Goal: Information Seeking & Learning: Learn about a topic

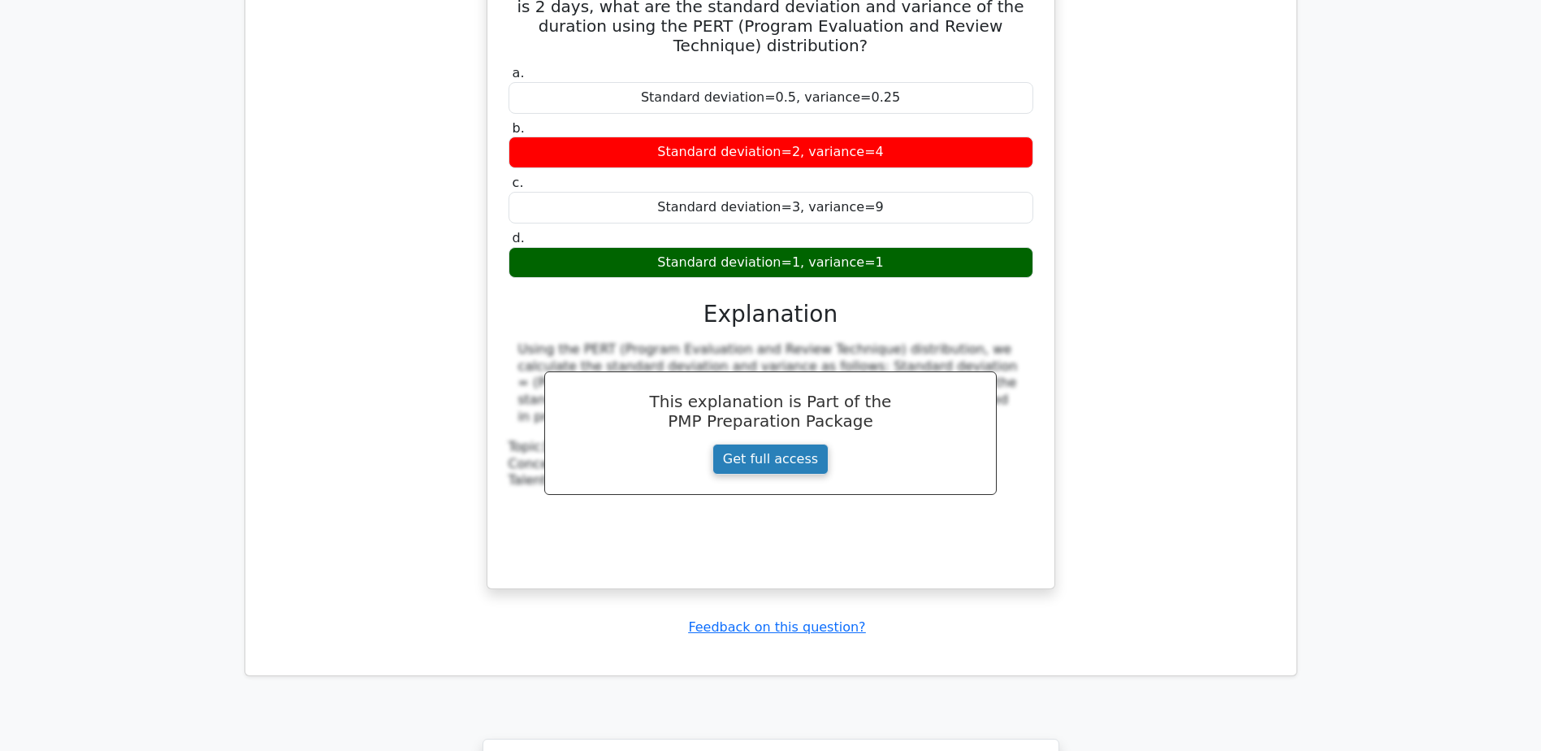
scroll to position [16359, 0]
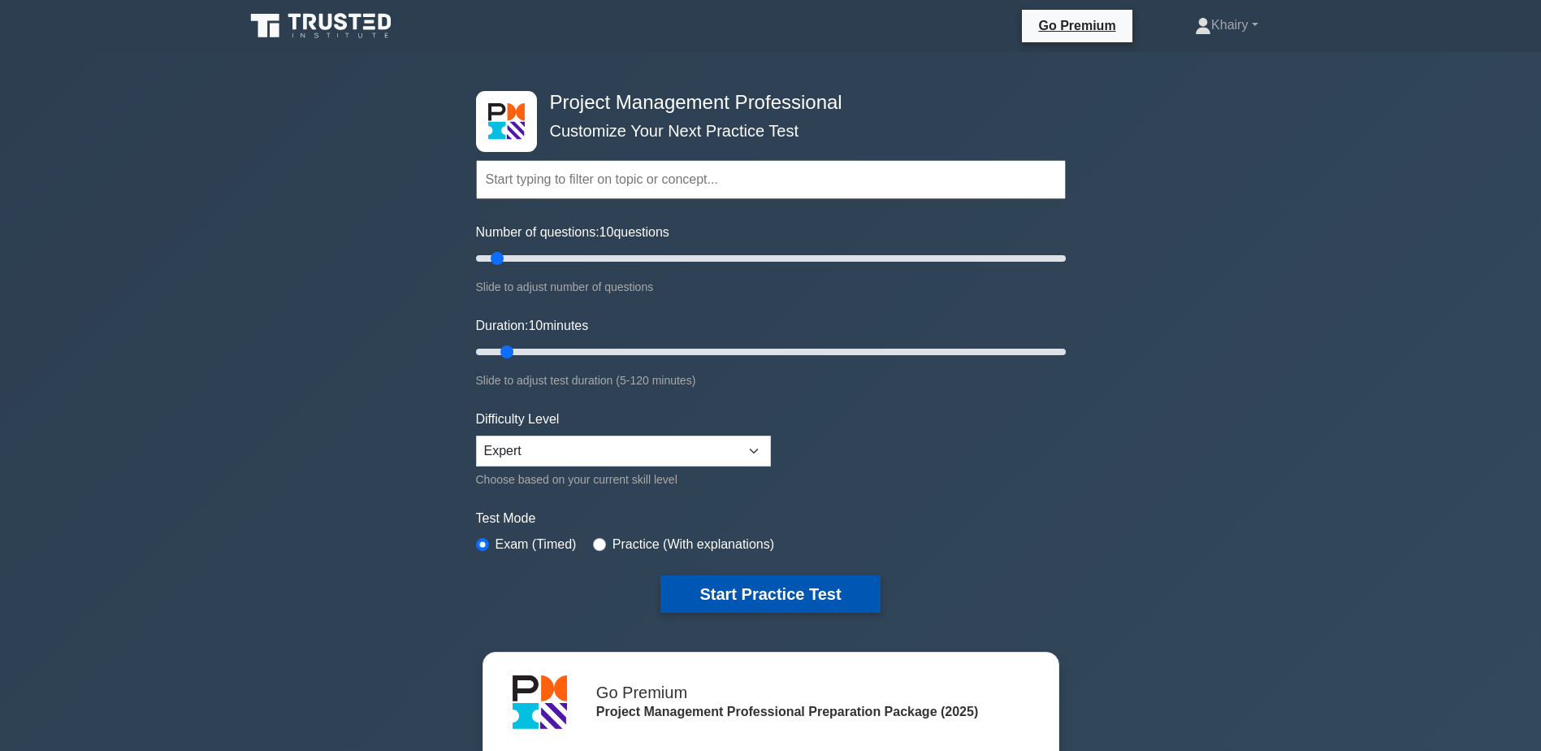
click at [734, 592] on button "Start Practice Test" at bounding box center [770, 593] width 219 height 37
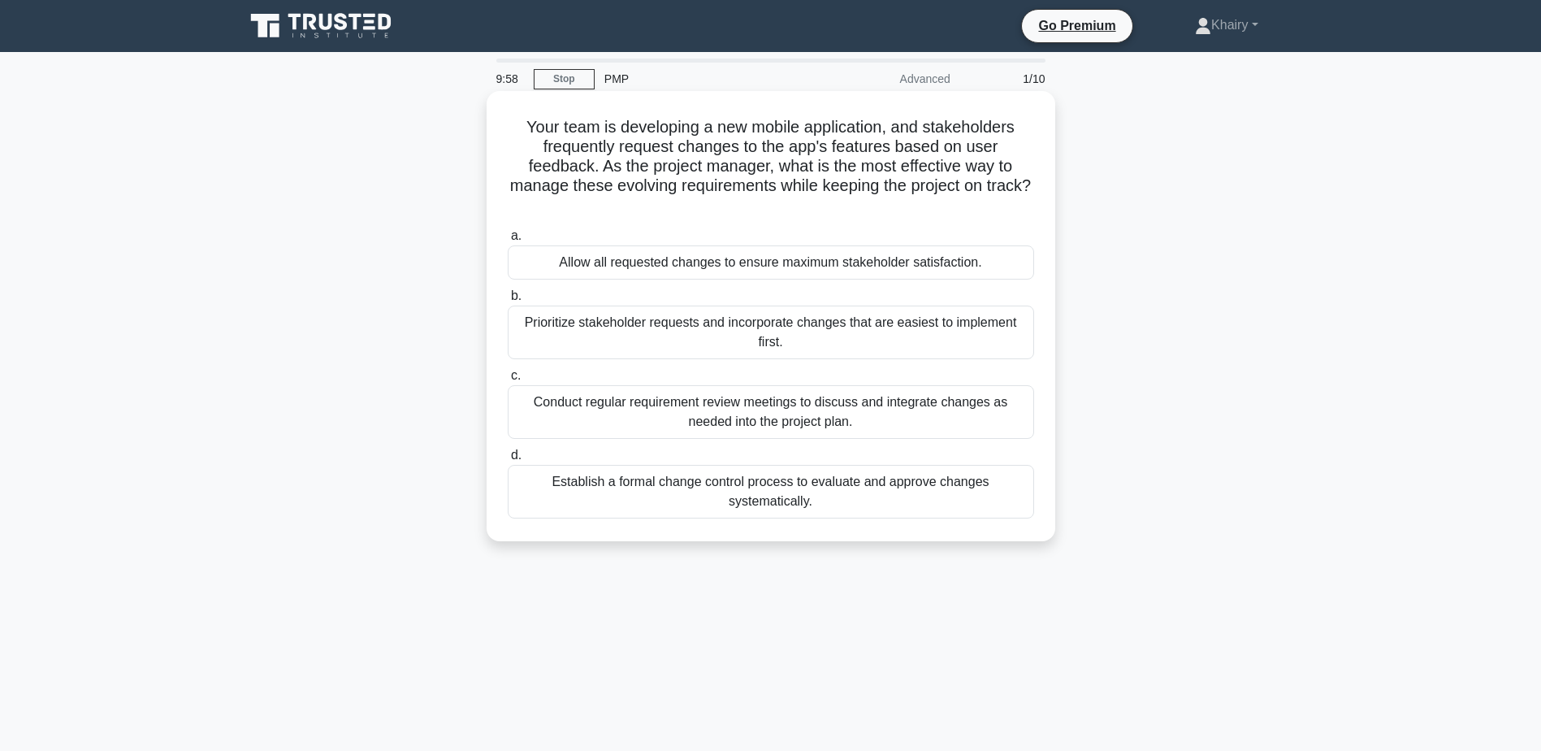
drag, startPoint x: 513, startPoint y: 122, endPoint x: 841, endPoint y: 204, distance: 337.6
click at [841, 204] on h5 "Your team is developing a new mobile application, and stakeholders frequently r…" at bounding box center [771, 166] width 530 height 99
copy h5 "Your team is developing a new mobile application, and stakeholders frequently r…"
click at [783, 500] on div "Establish a formal change control process to evaluate and approve changes syste…" at bounding box center [771, 492] width 526 height 54
click at [508, 461] on input "d. Establish a formal change control process to evaluate and approve changes sy…" at bounding box center [508, 455] width 0 height 11
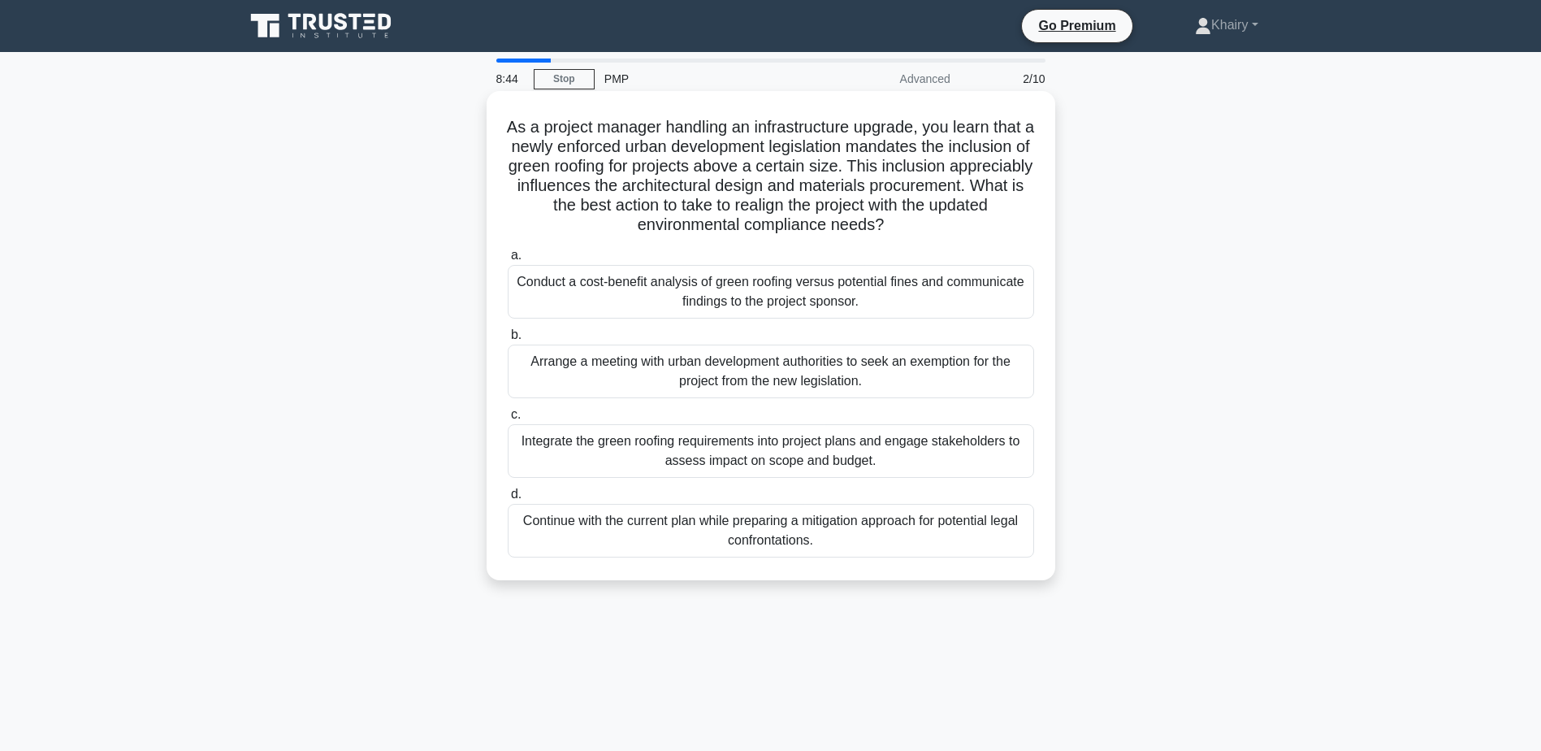
drag, startPoint x: 516, startPoint y: 121, endPoint x: 960, endPoint y: 226, distance: 455.8
click at [960, 226] on h5 "As a project manager handling an infrastructure upgrade, you learn that a newly…" at bounding box center [771, 176] width 530 height 119
copy h5 "As a project manager handling an infrastructure upgrade, you learn that a newly…"
click at [693, 455] on div "Integrate the green roofing requirements into project plans and engage stakehol…" at bounding box center [771, 451] width 526 height 54
click at [508, 420] on input "c. Integrate the green roofing requirements into project plans and engage stake…" at bounding box center [508, 414] width 0 height 11
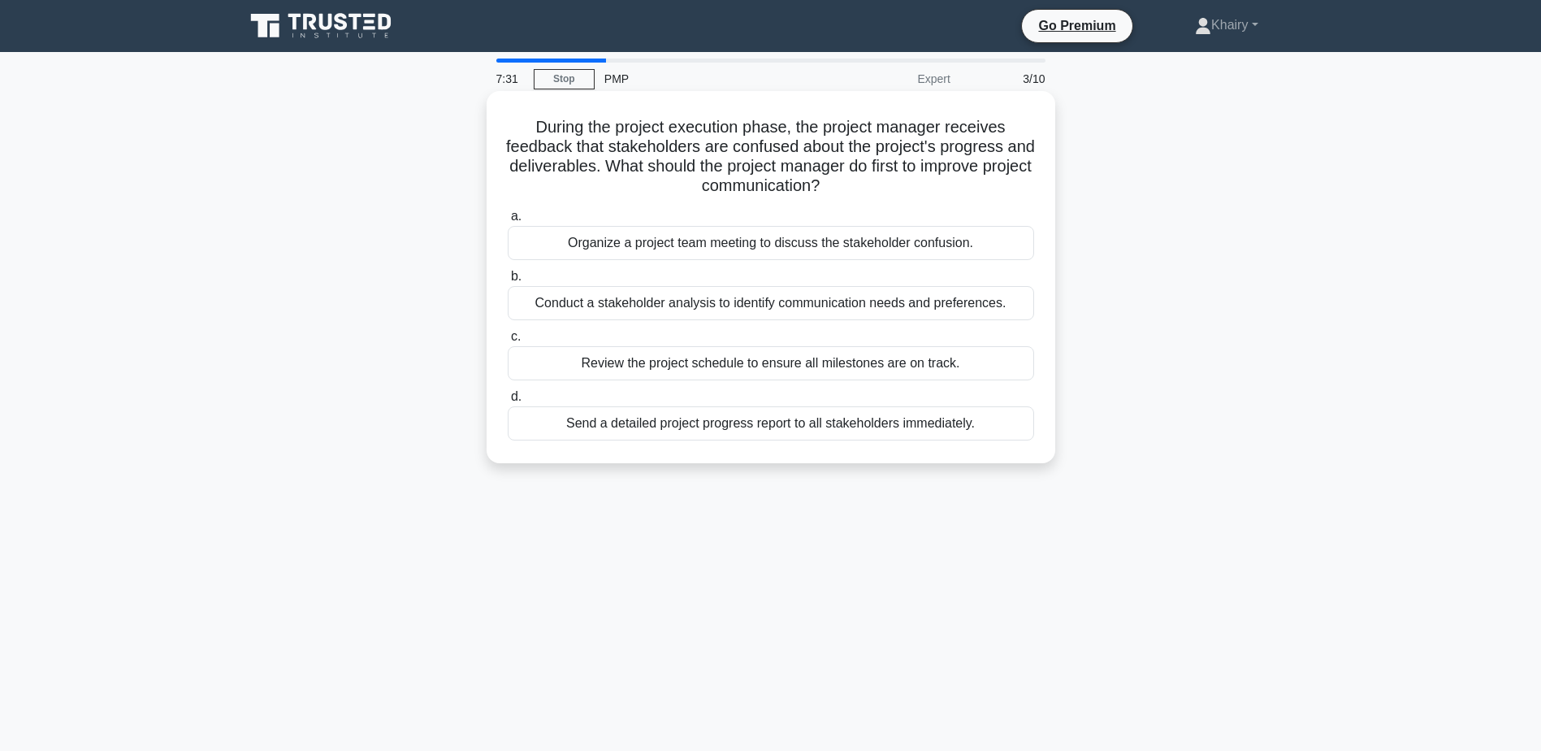
drag, startPoint x: 530, startPoint y: 123, endPoint x: 895, endPoint y: 184, distance: 370.7
click at [895, 184] on h5 "During the project execution phase, the project manager receives feedback that …" at bounding box center [771, 157] width 530 height 80
copy h5 "During the project execution phase, the project manager receives feedback that …"
click at [625, 308] on div "Conduct a stakeholder analysis to identify communication needs and preferences." at bounding box center [771, 303] width 526 height 34
click at [508, 282] on input "b. Conduct a stakeholder analysis to identify communication needs and preferenc…" at bounding box center [508, 276] width 0 height 11
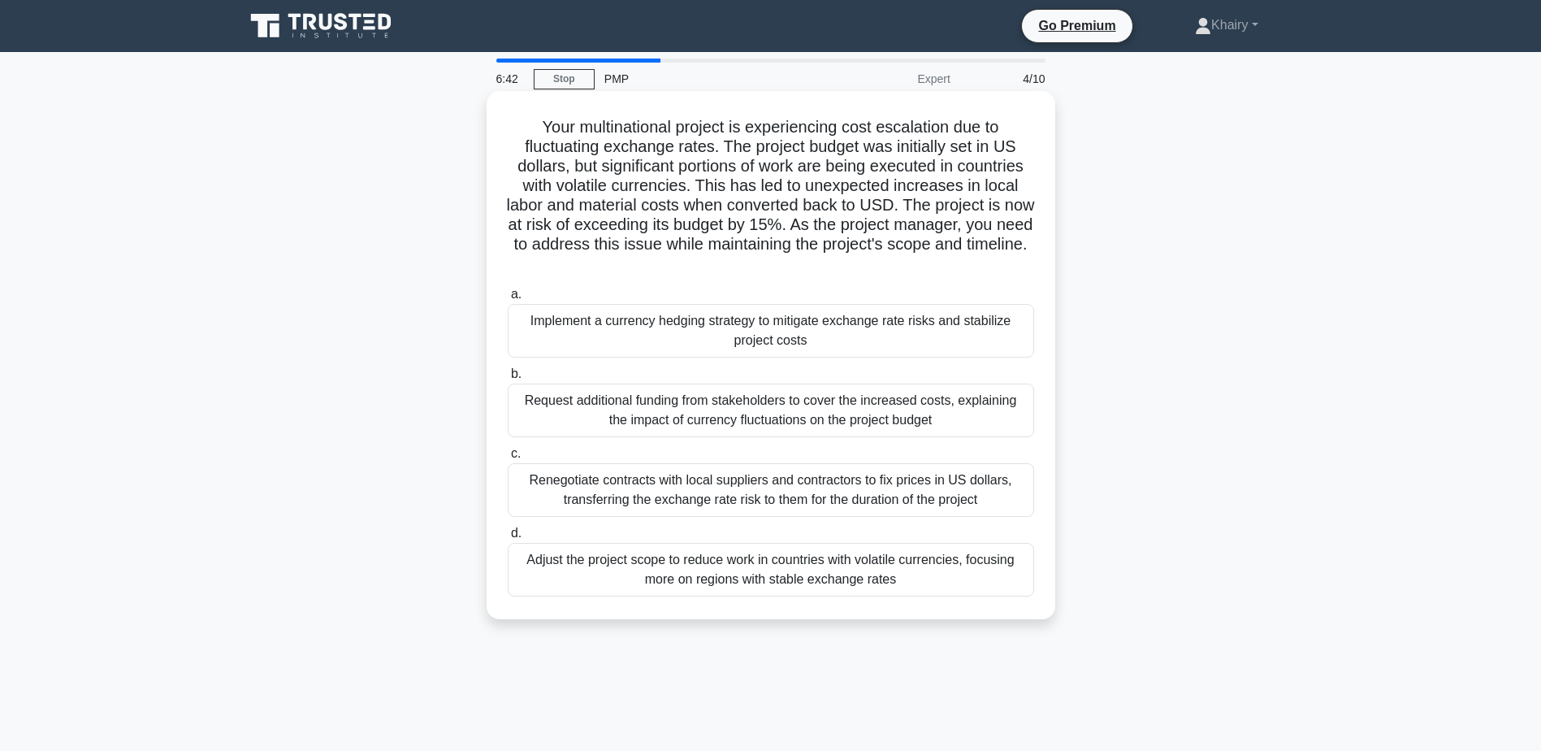
drag, startPoint x: 527, startPoint y: 123, endPoint x: 859, endPoint y: 267, distance: 361.3
click at [859, 267] on h5 "Your multinational project is experiencing cost escalation due to fluctuating e…" at bounding box center [771, 196] width 530 height 158
copy h5 "Your multinational project is experiencing cost escalation due to fluctuating e…"
click at [645, 496] on div "Renegotiate contracts with local suppliers and contractors to fix prices in US …" at bounding box center [771, 490] width 526 height 54
click at [508, 459] on input "c. Renegotiate contracts with local suppliers and contractors to fix prices in …" at bounding box center [508, 453] width 0 height 11
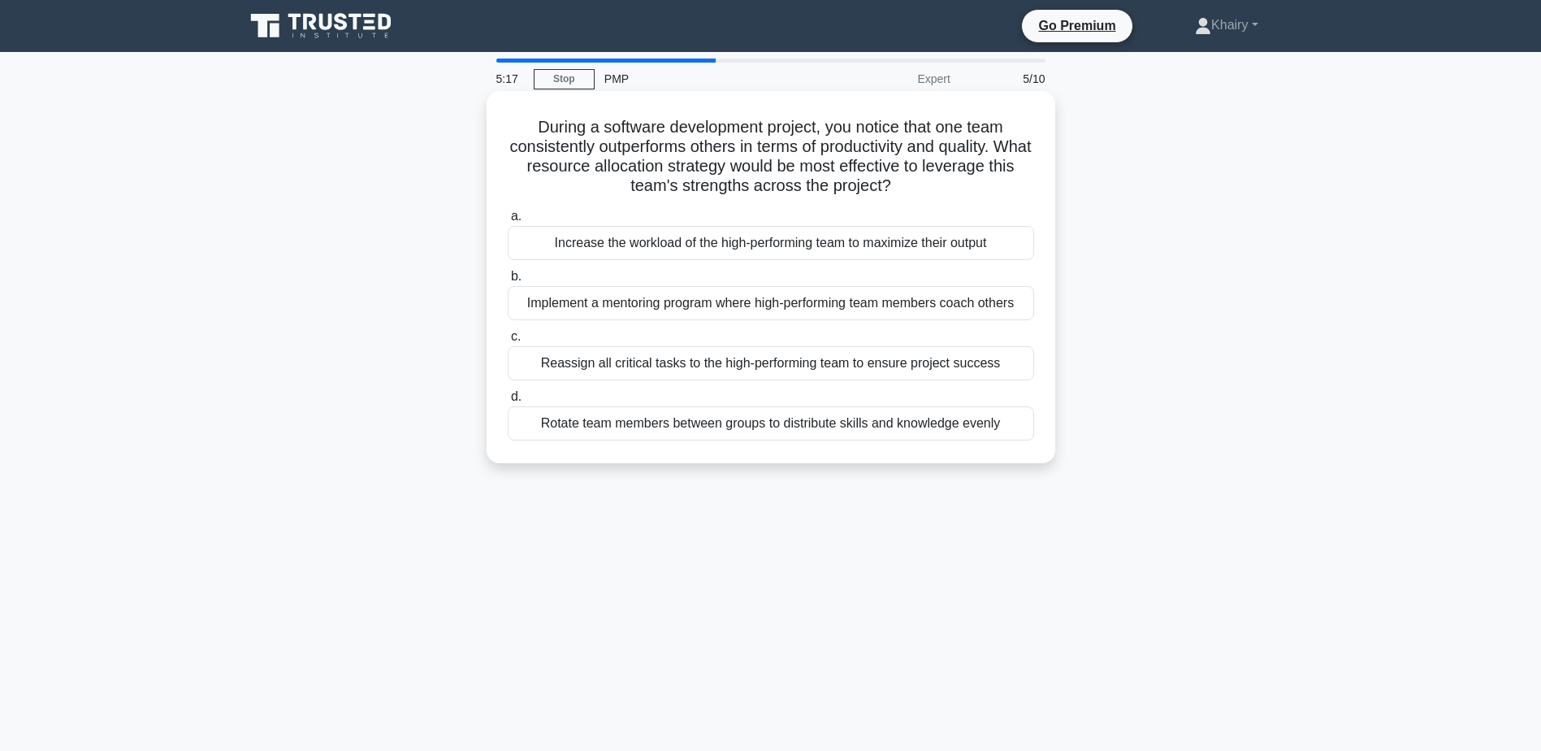
drag, startPoint x: 523, startPoint y: 117, endPoint x: 957, endPoint y: 190, distance: 440.0
click at [957, 190] on h5 "During a software development project, you notice that one team consistently ou…" at bounding box center [771, 157] width 530 height 80
copy h5 "During a software development project, you notice that one team consistently ou…"
click at [756, 368] on div "Reassign all critical tasks to the high-performing team to ensure project succe…" at bounding box center [771, 363] width 526 height 34
click at [508, 342] on input "c. Reassign all critical tasks to the high-performing team to ensure project su…" at bounding box center [508, 336] width 0 height 11
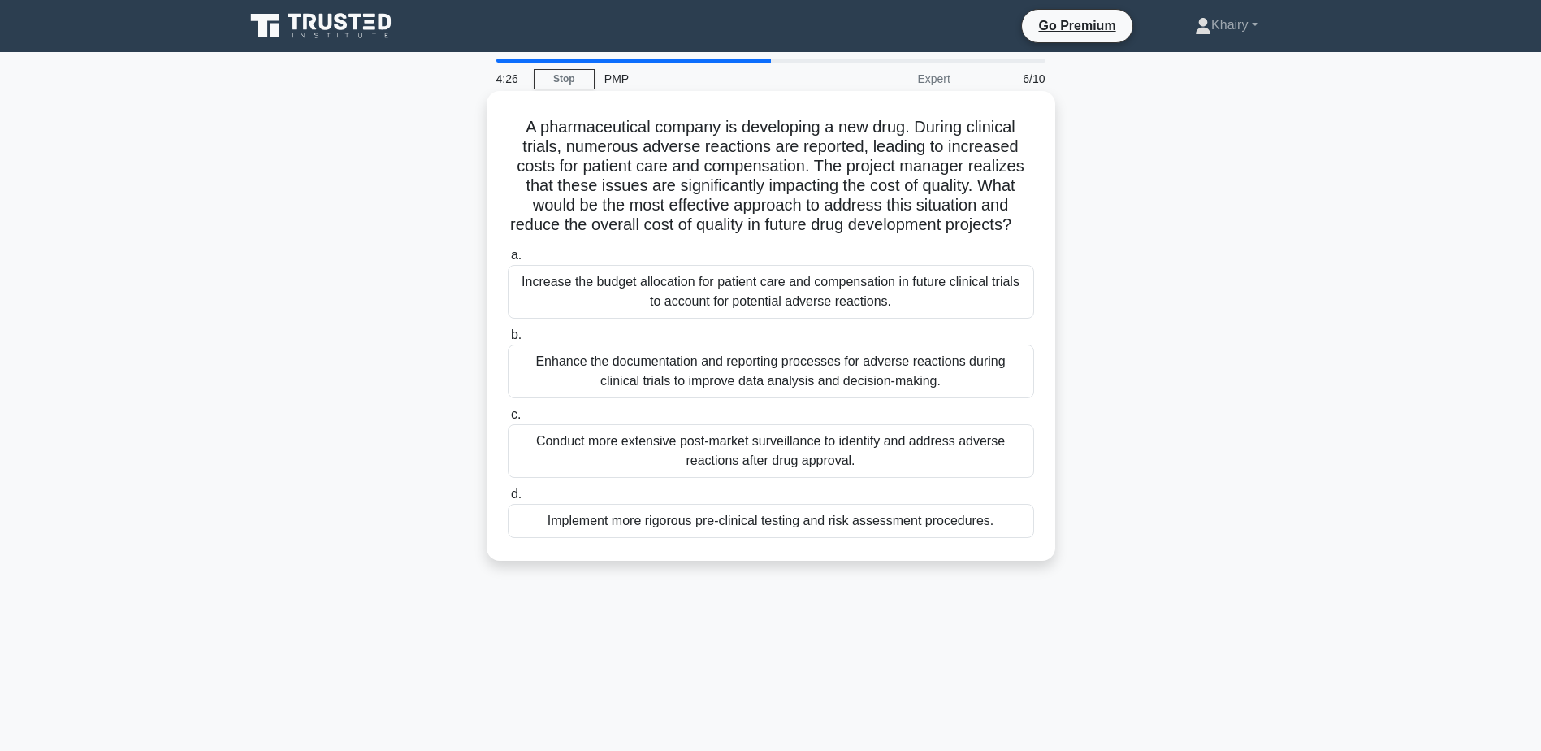
drag, startPoint x: 518, startPoint y: 125, endPoint x: 980, endPoint y: 239, distance: 476.1
click at [980, 236] on h5 "A pharmaceutical company is developing a new drug. During clinical trials, nume…" at bounding box center [771, 176] width 530 height 119
copy h5 "A pharmaceutical company is developing a new drug. During clinical trials, nume…"
click at [674, 388] on div "Enhance the documentation and reporting processes for adverse reactions during …" at bounding box center [771, 371] width 526 height 54
click at [508, 340] on input "b. Enhance the documentation and reporting processes for adverse reactions duri…" at bounding box center [508, 335] width 0 height 11
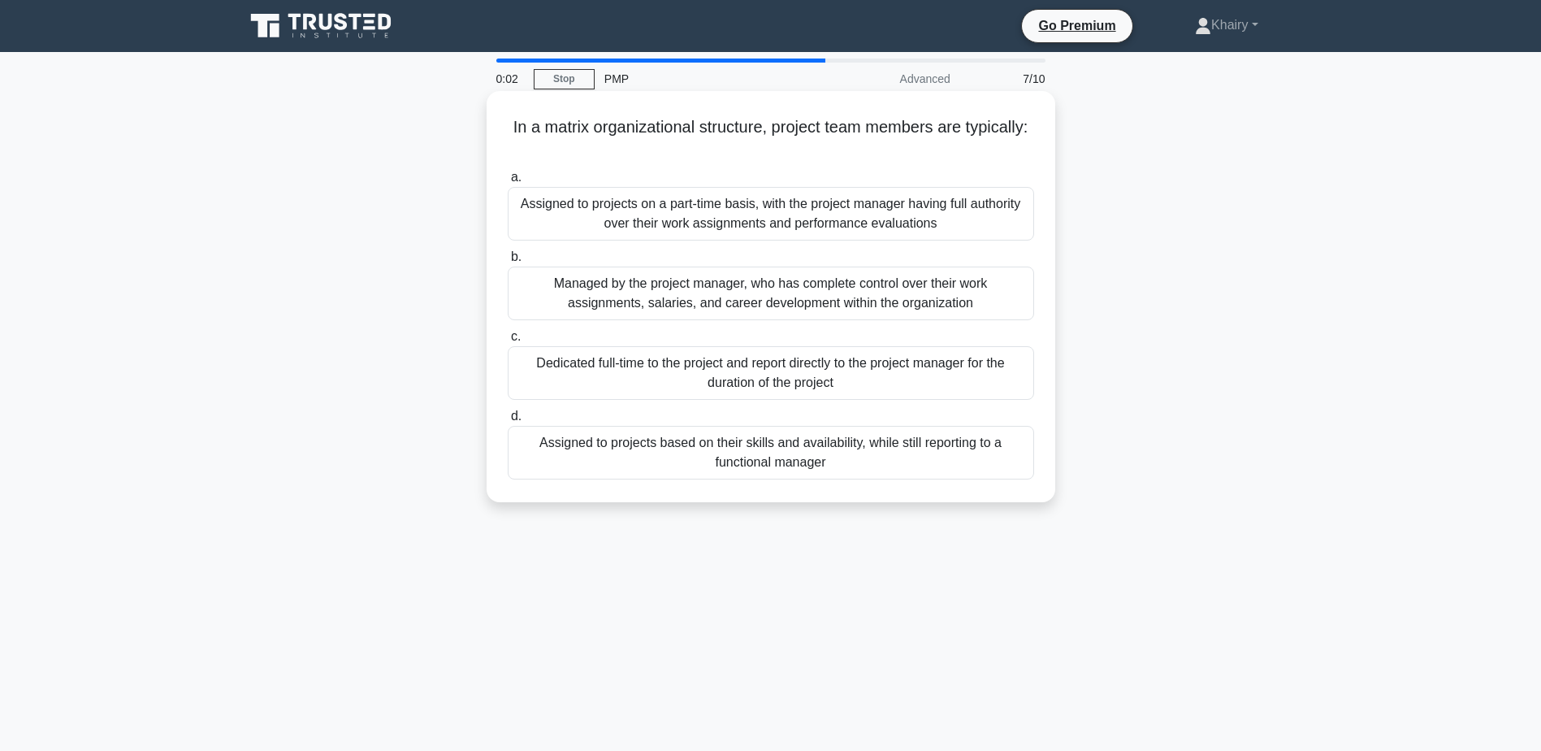
click at [759, 455] on div "Assigned to projects based on their skills and availability, while still report…" at bounding box center [771, 453] width 526 height 54
click at [508, 422] on input "d. Assigned to projects based on their skills and availability, while still rep…" at bounding box center [508, 416] width 0 height 11
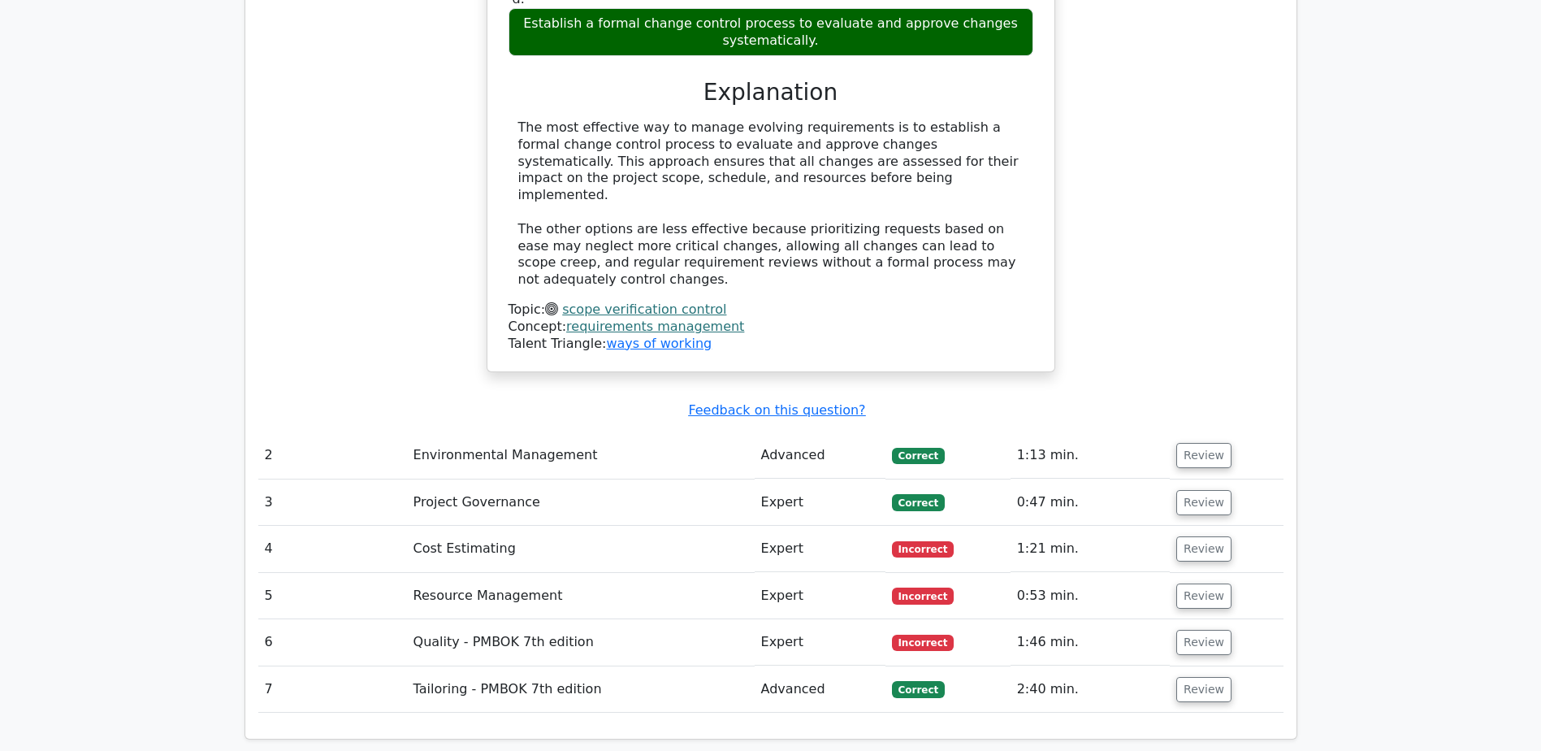
scroll to position [1787, 0]
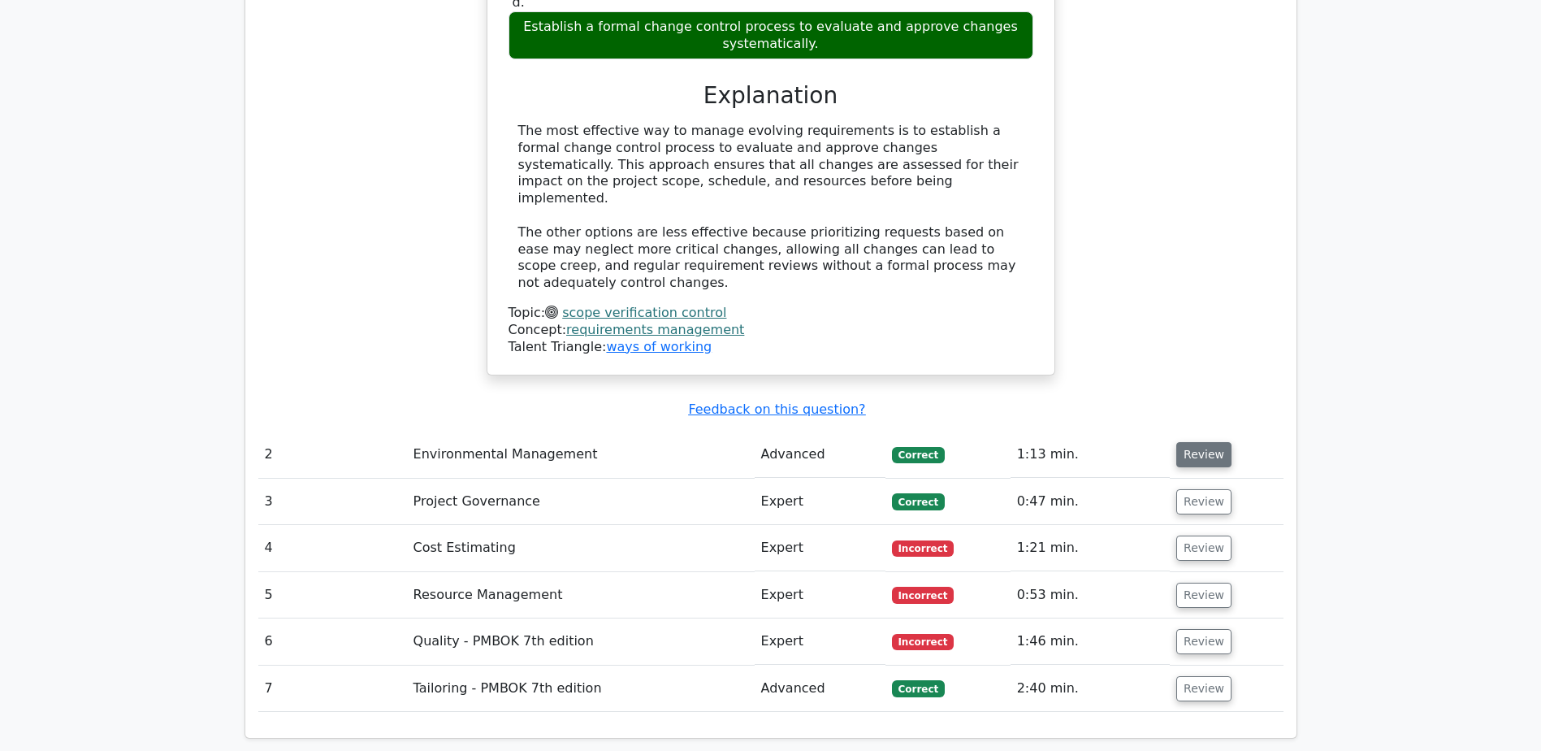
click at [1203, 442] on button "Review" at bounding box center [1203, 454] width 55 height 25
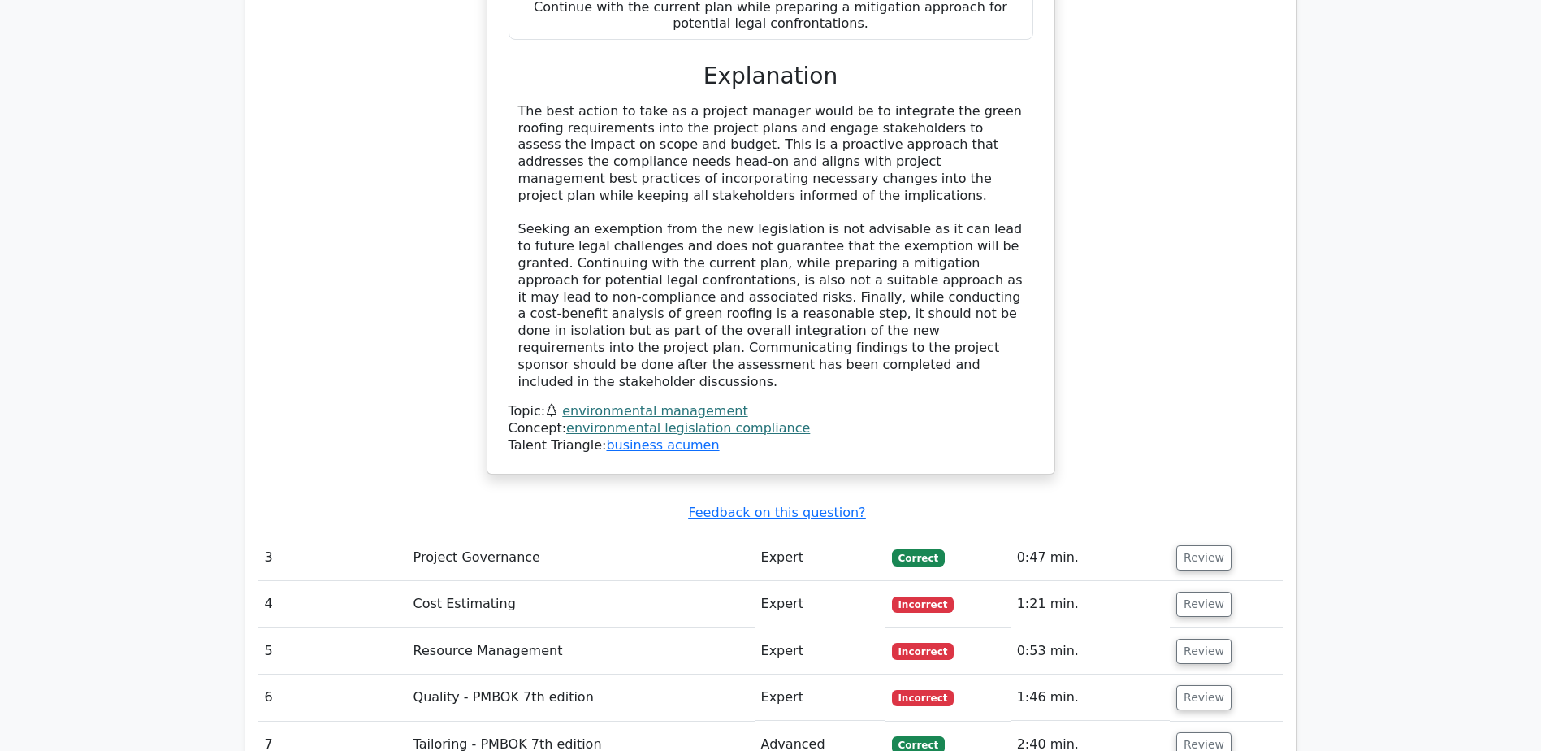
scroll to position [2681, 0]
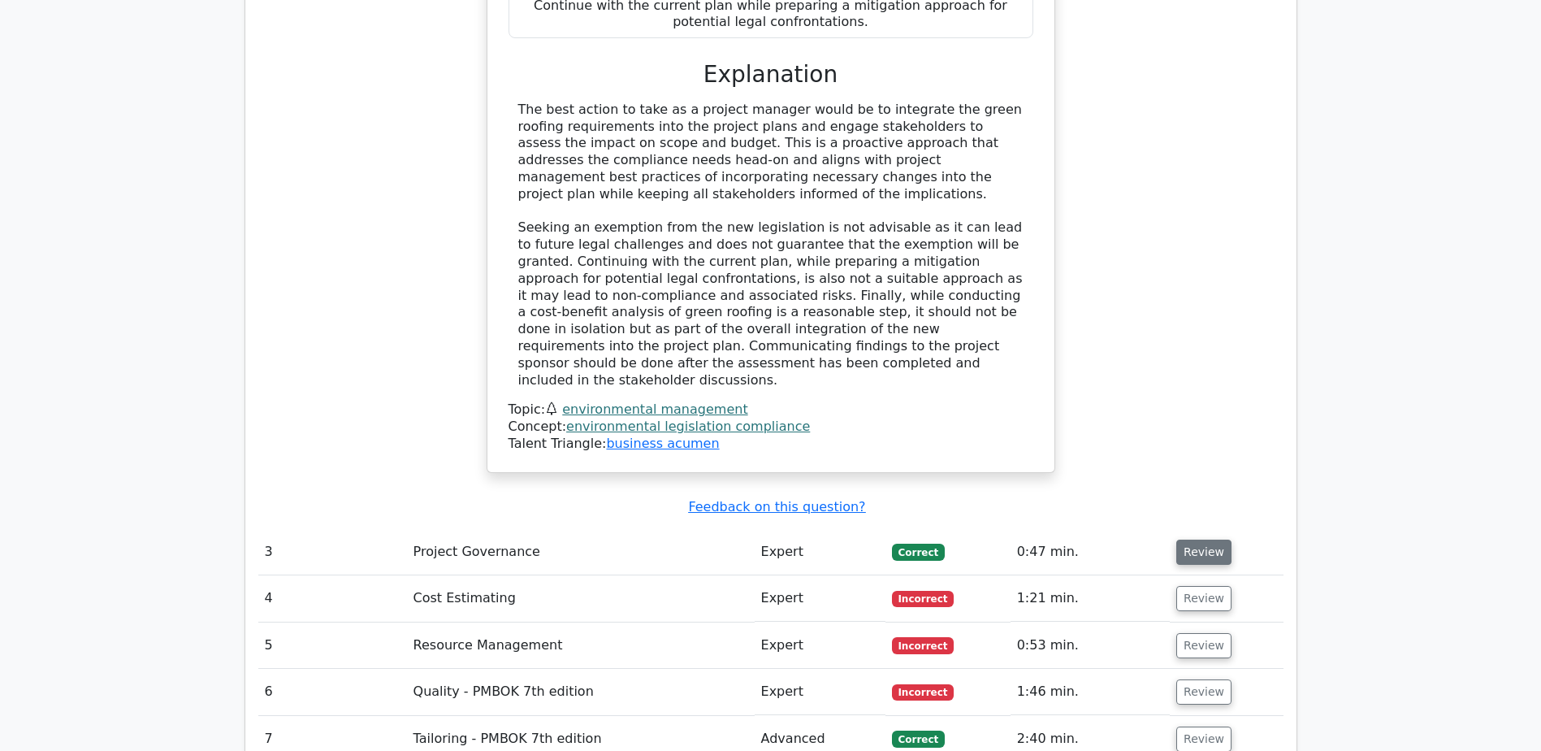
click at [1195, 539] on button "Review" at bounding box center [1203, 551] width 55 height 25
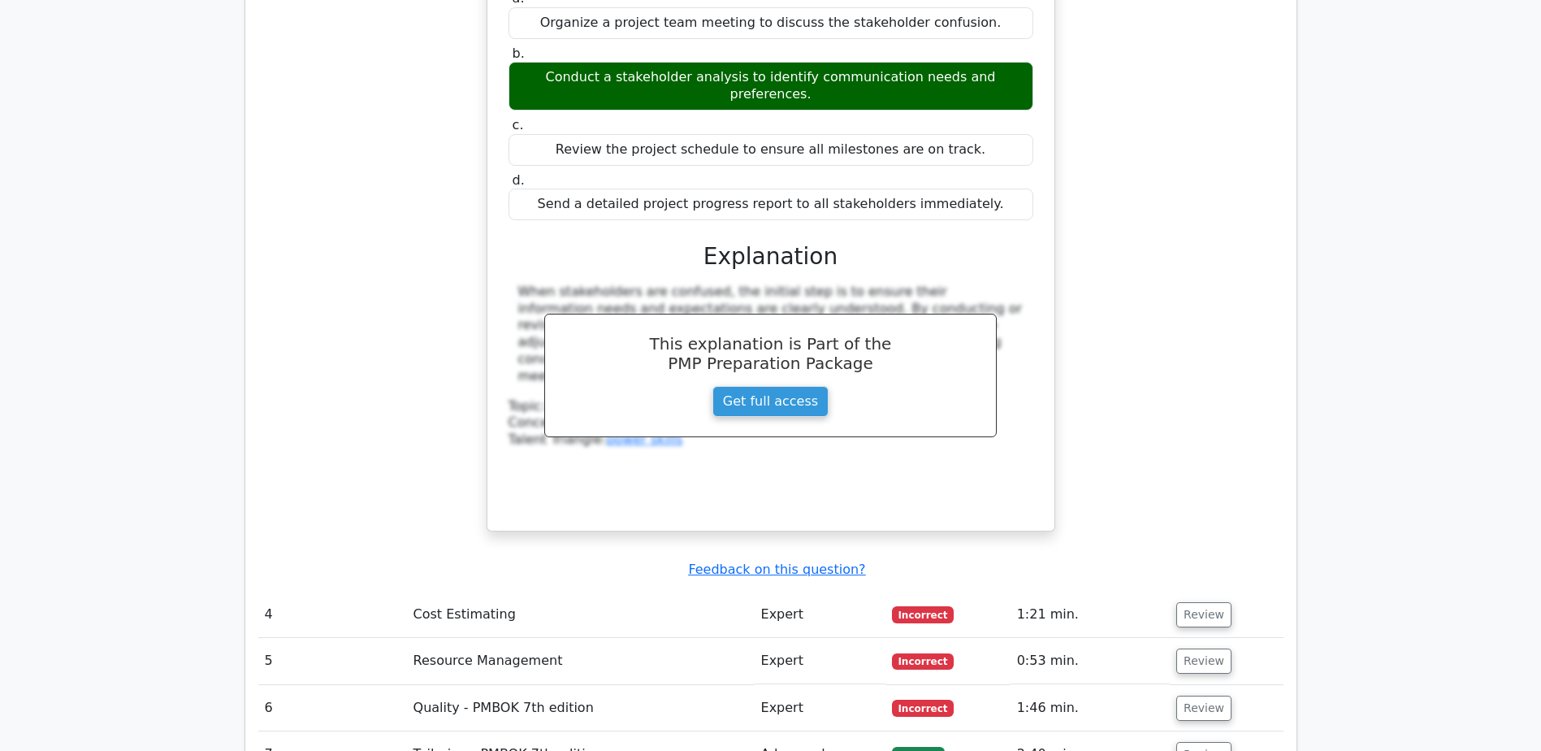
scroll to position [3412, 0]
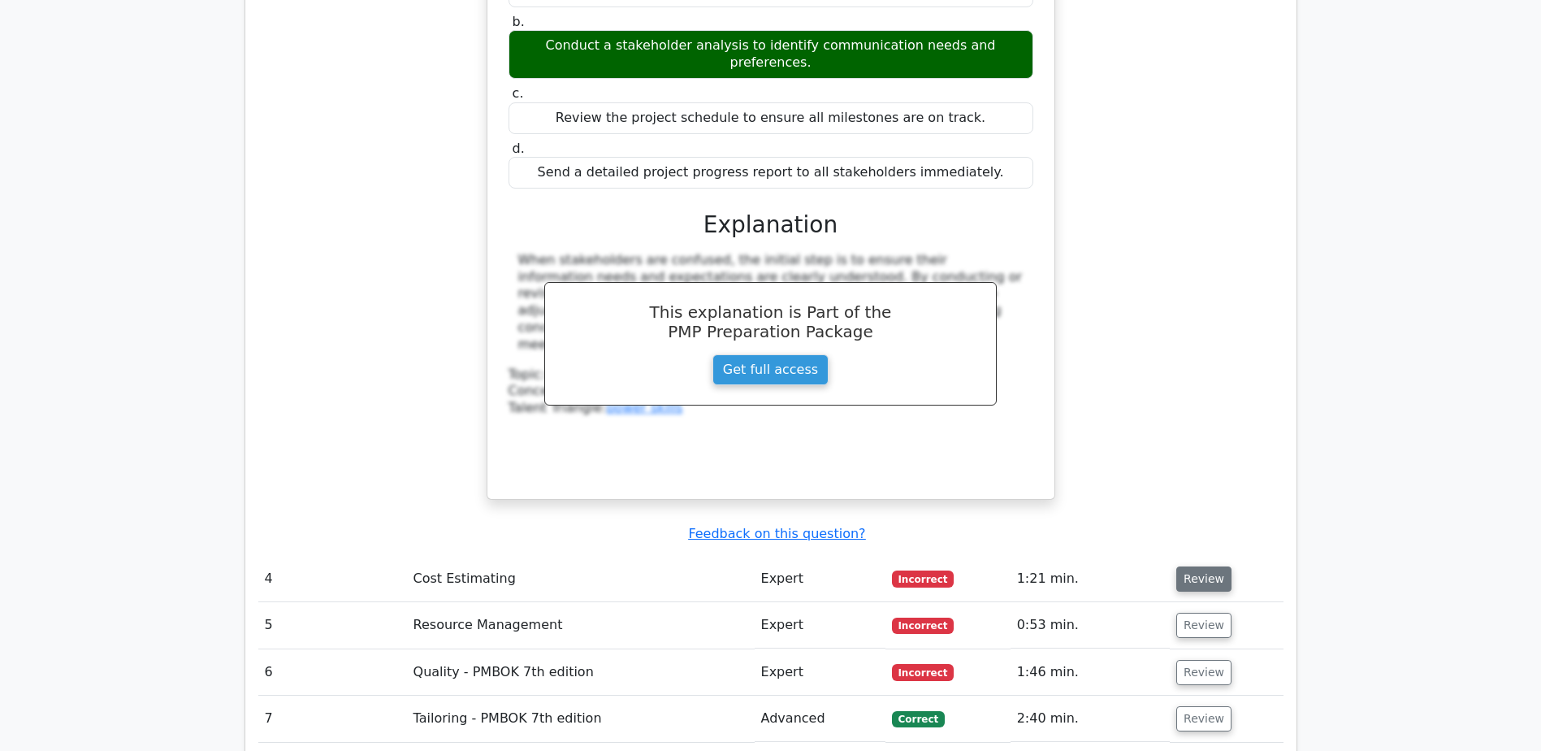
click at [1198, 566] on button "Review" at bounding box center [1203, 578] width 55 height 25
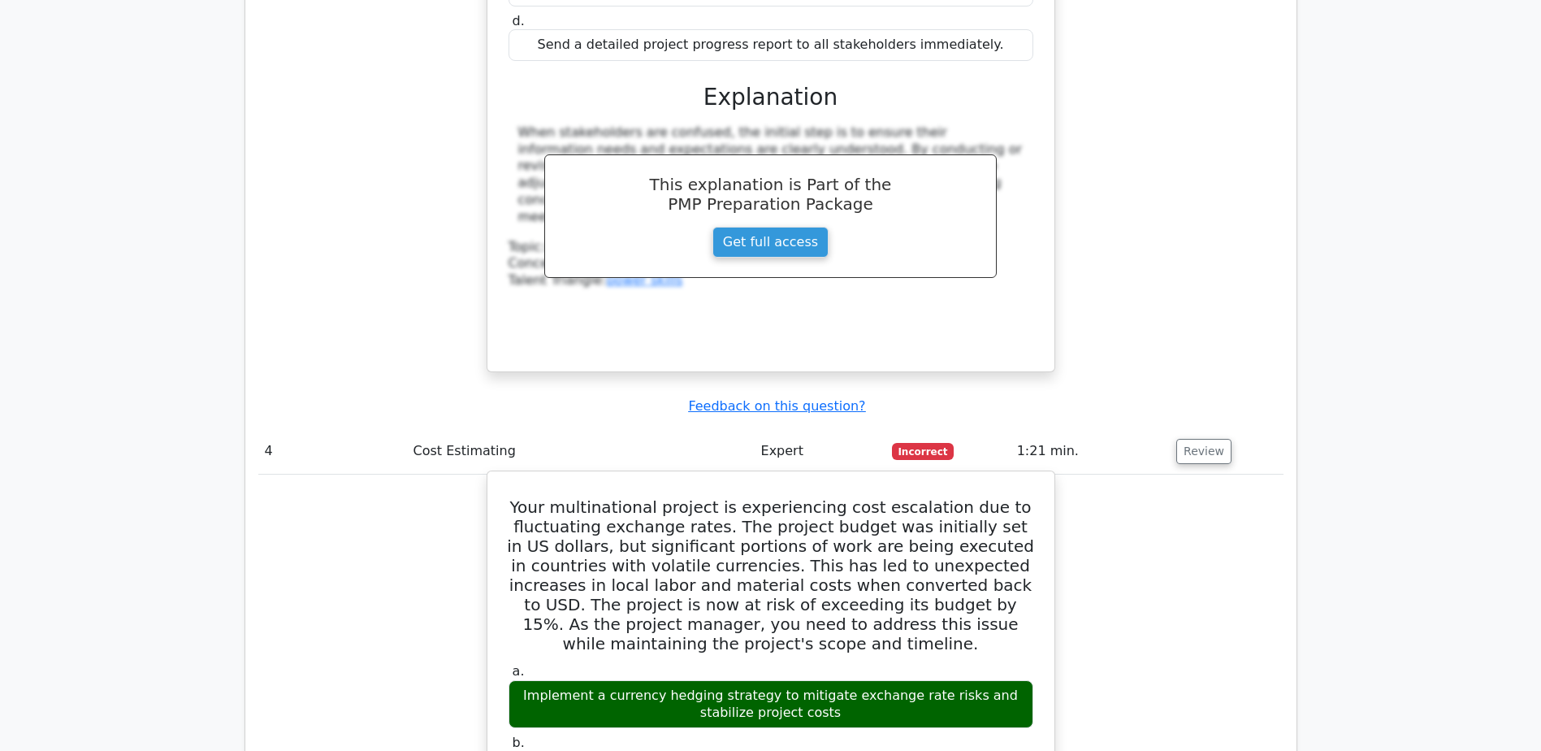
scroll to position [3575, 0]
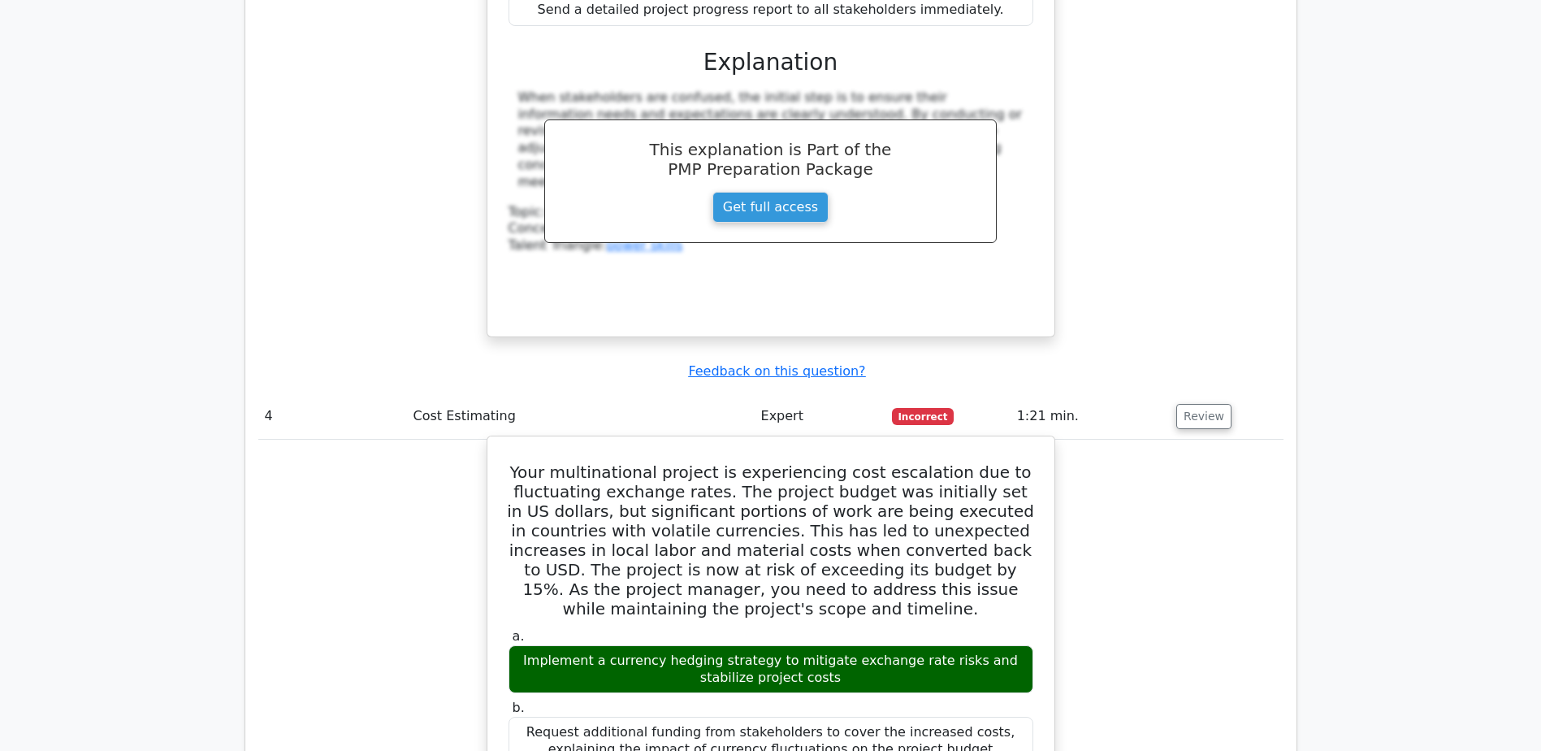
drag, startPoint x: 516, startPoint y: 518, endPoint x: 821, endPoint y: 525, distance: 304.8
click at [821, 645] on div "Implement a currency hedging strategy to mitigate exchange rate risks and stabi…" at bounding box center [771, 669] width 525 height 49
copy div "Implement a currency hedging strategy to mitigate exchange rate risks and stabi…"
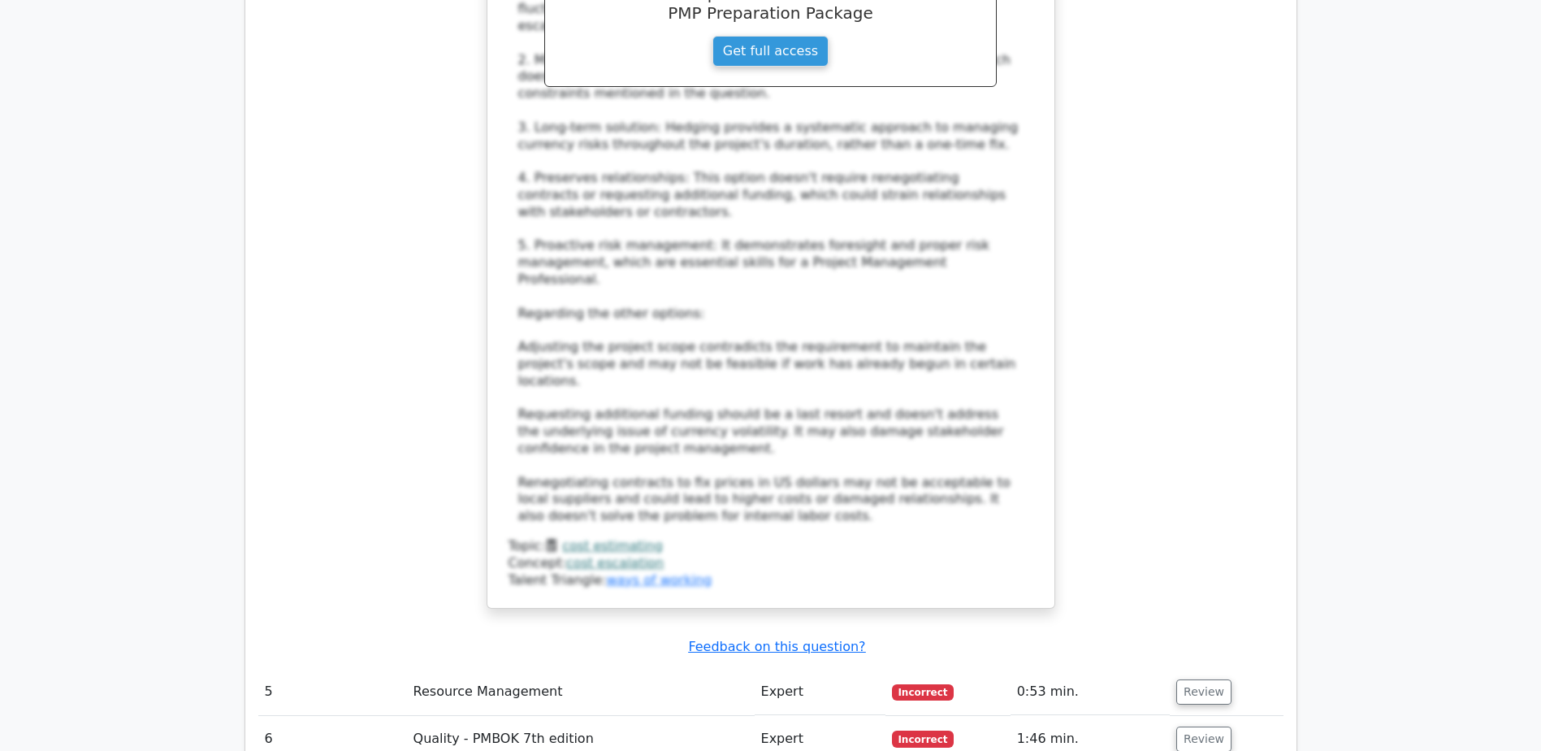
scroll to position [4631, 0]
click at [1195, 678] on button "Review" at bounding box center [1203, 690] width 55 height 25
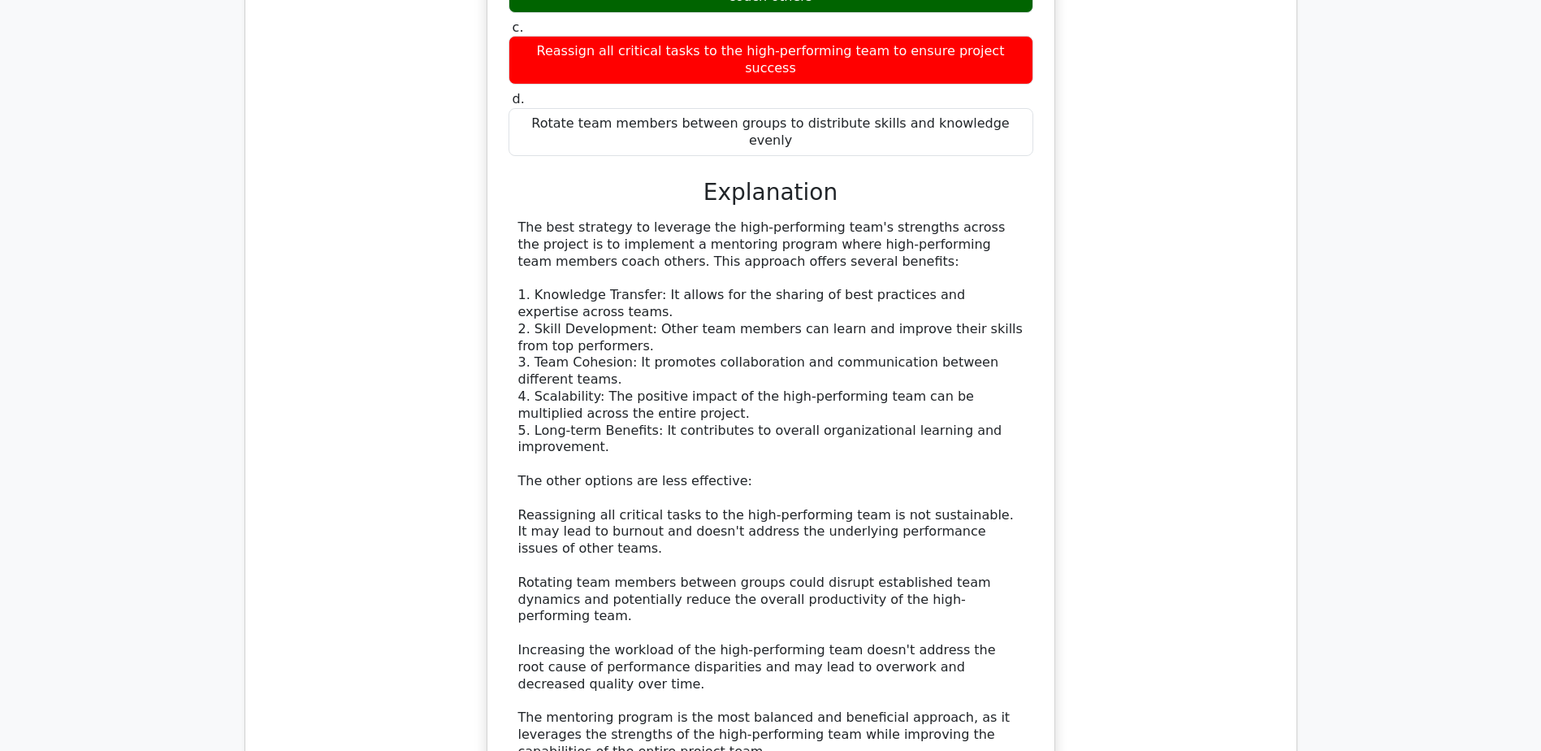
scroll to position [5687, 0]
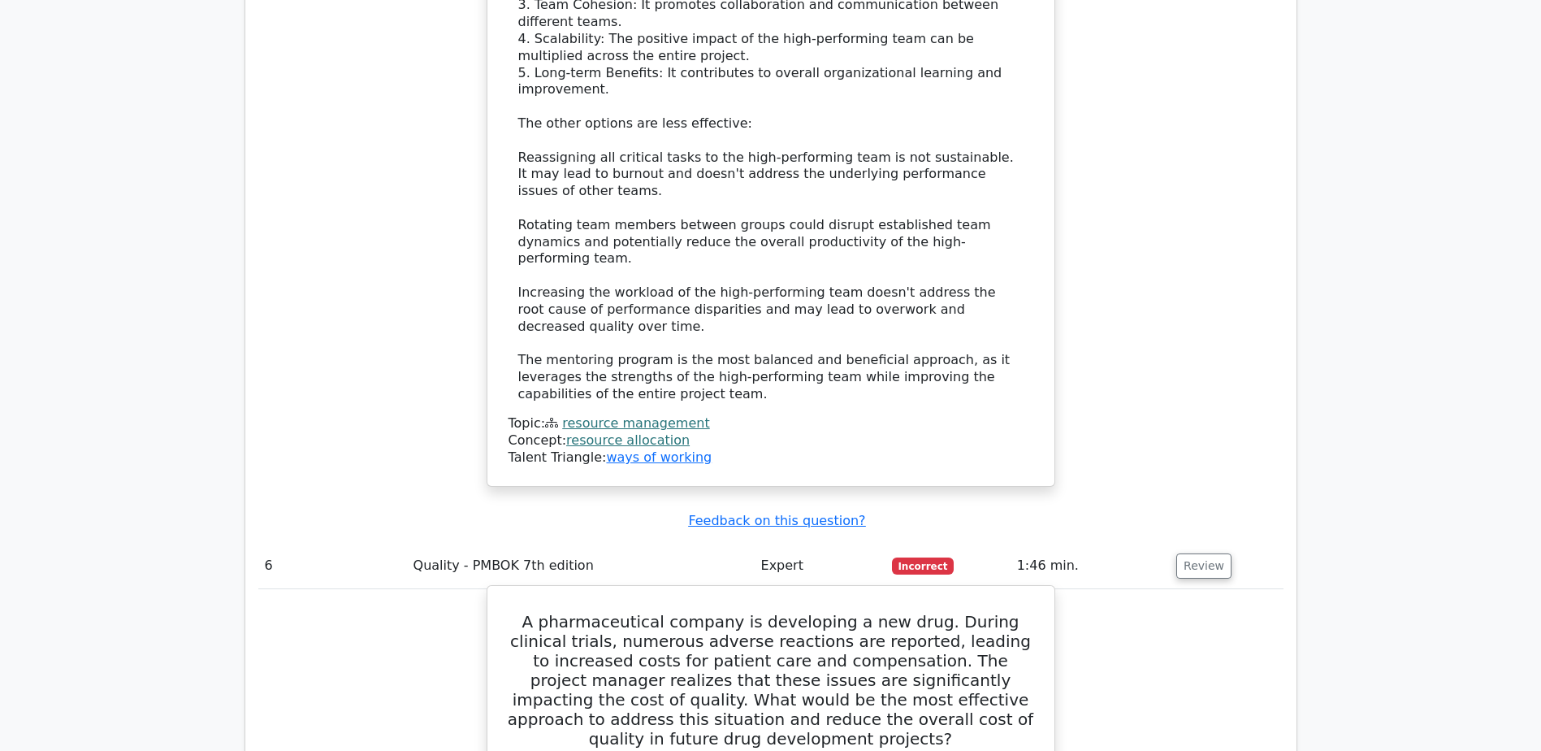
scroll to position [6012, 0]
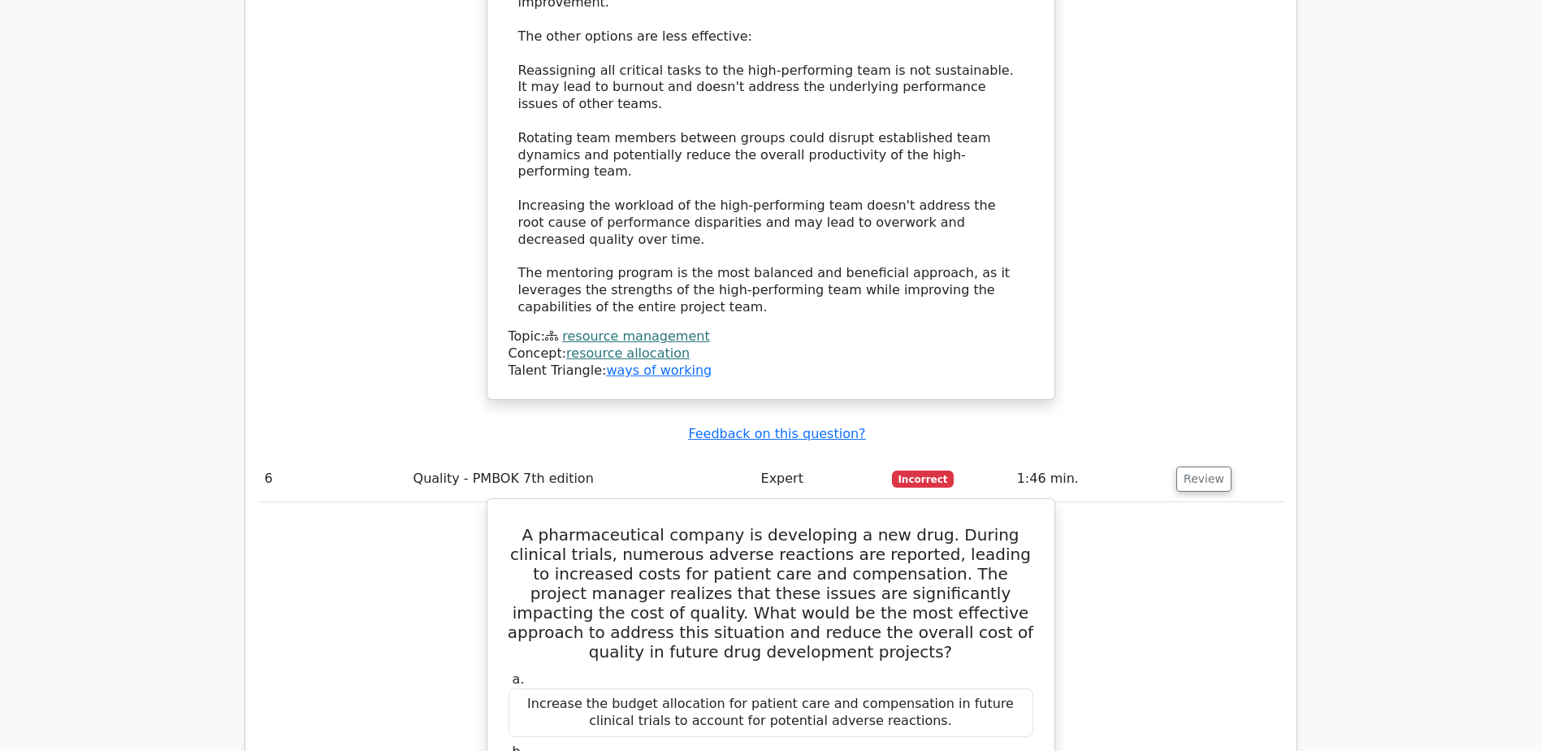
drag, startPoint x: 526, startPoint y: 582, endPoint x: 1000, endPoint y: 584, distance: 474.5
copy div "Implement more rigorous pre-clinical testing and risk assessment procedures."
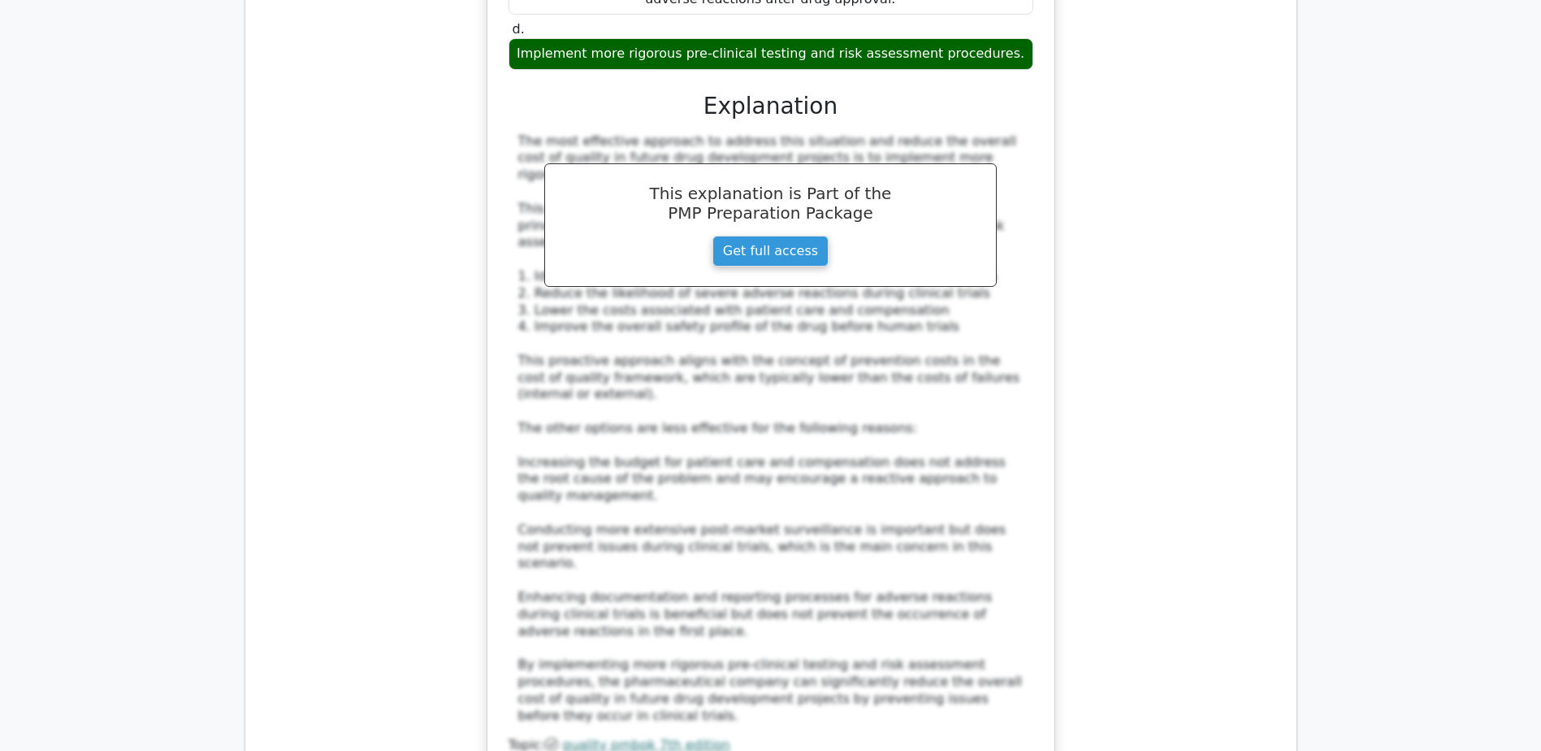
scroll to position [6906, 0]
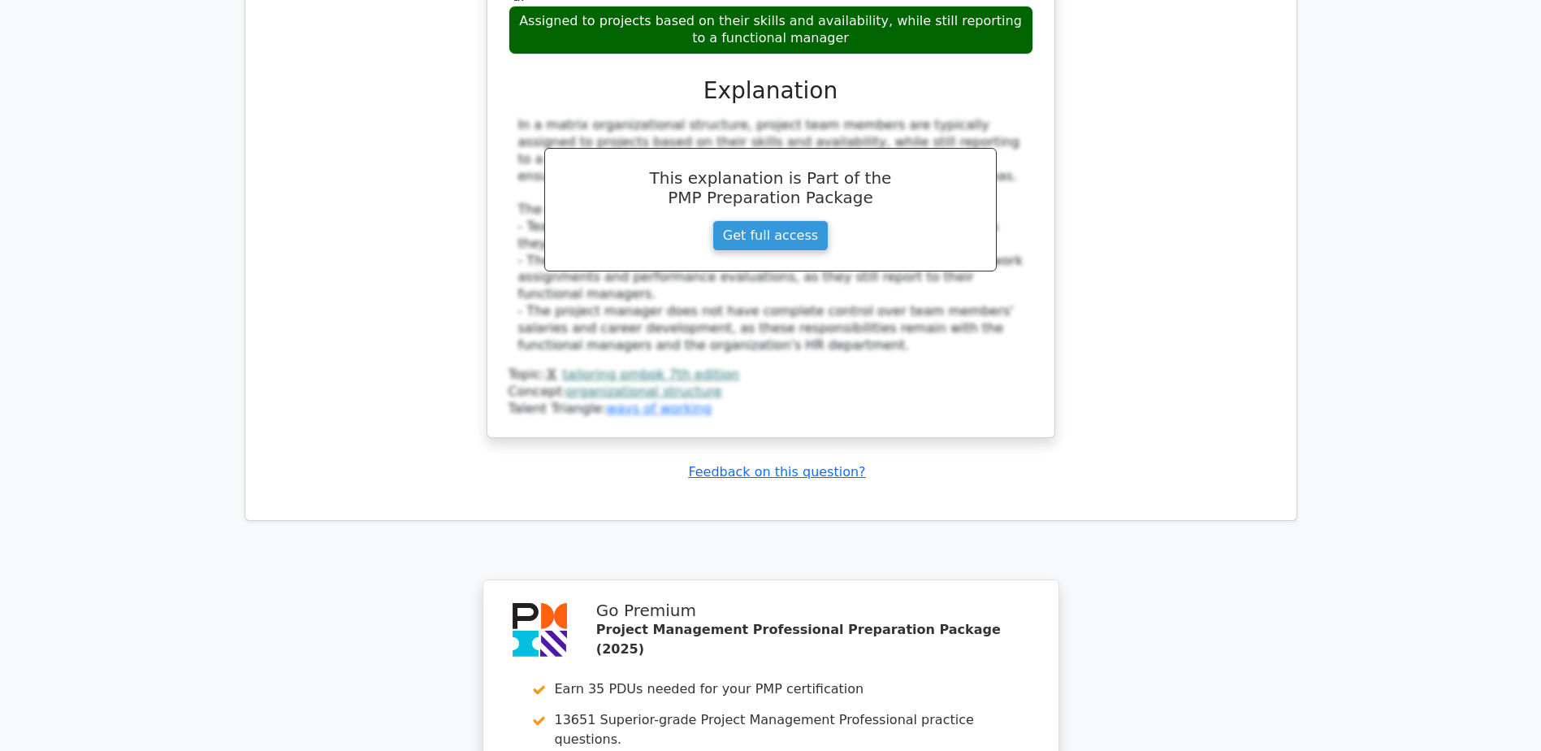
scroll to position [8244, 0]
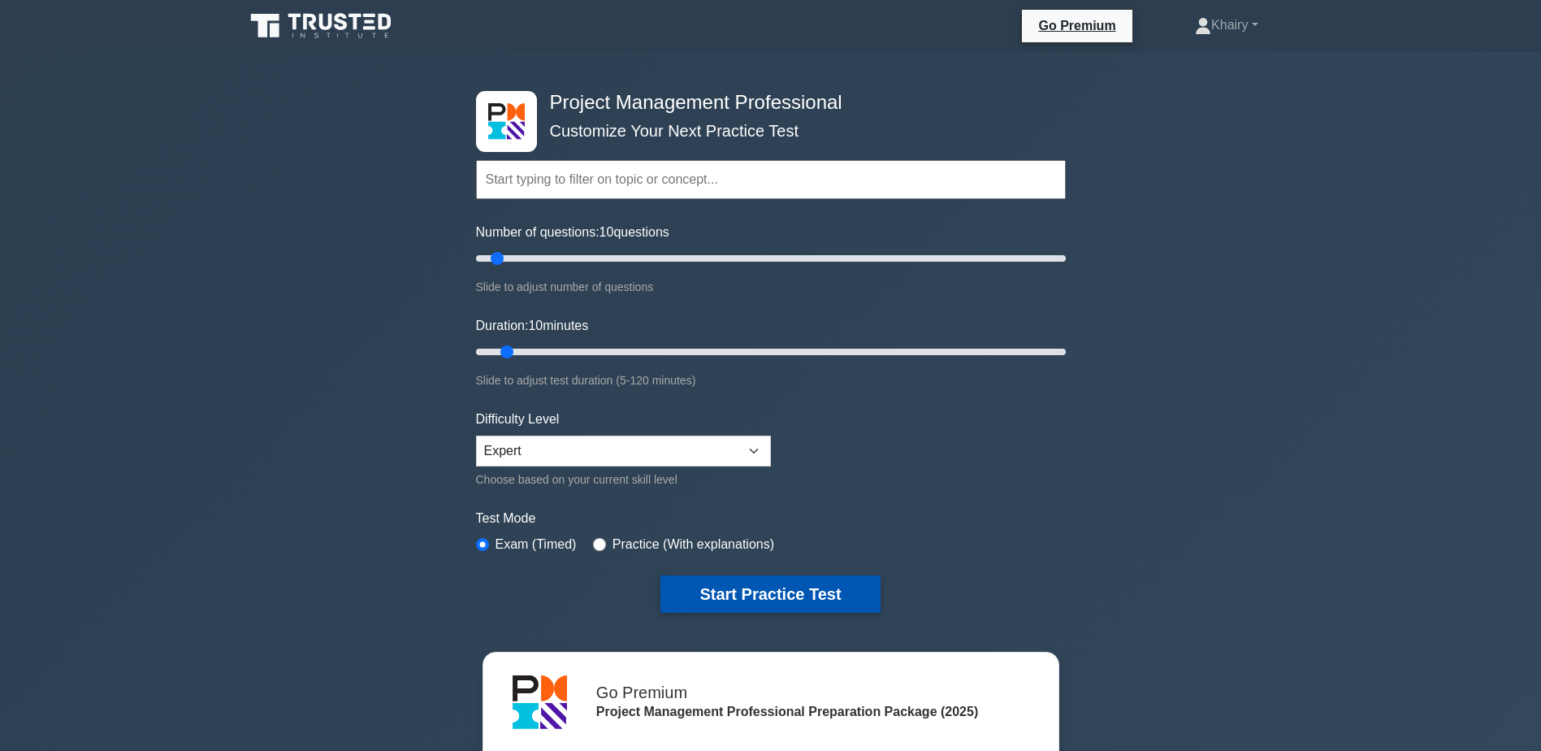
click at [764, 590] on button "Start Practice Test" at bounding box center [770, 593] width 219 height 37
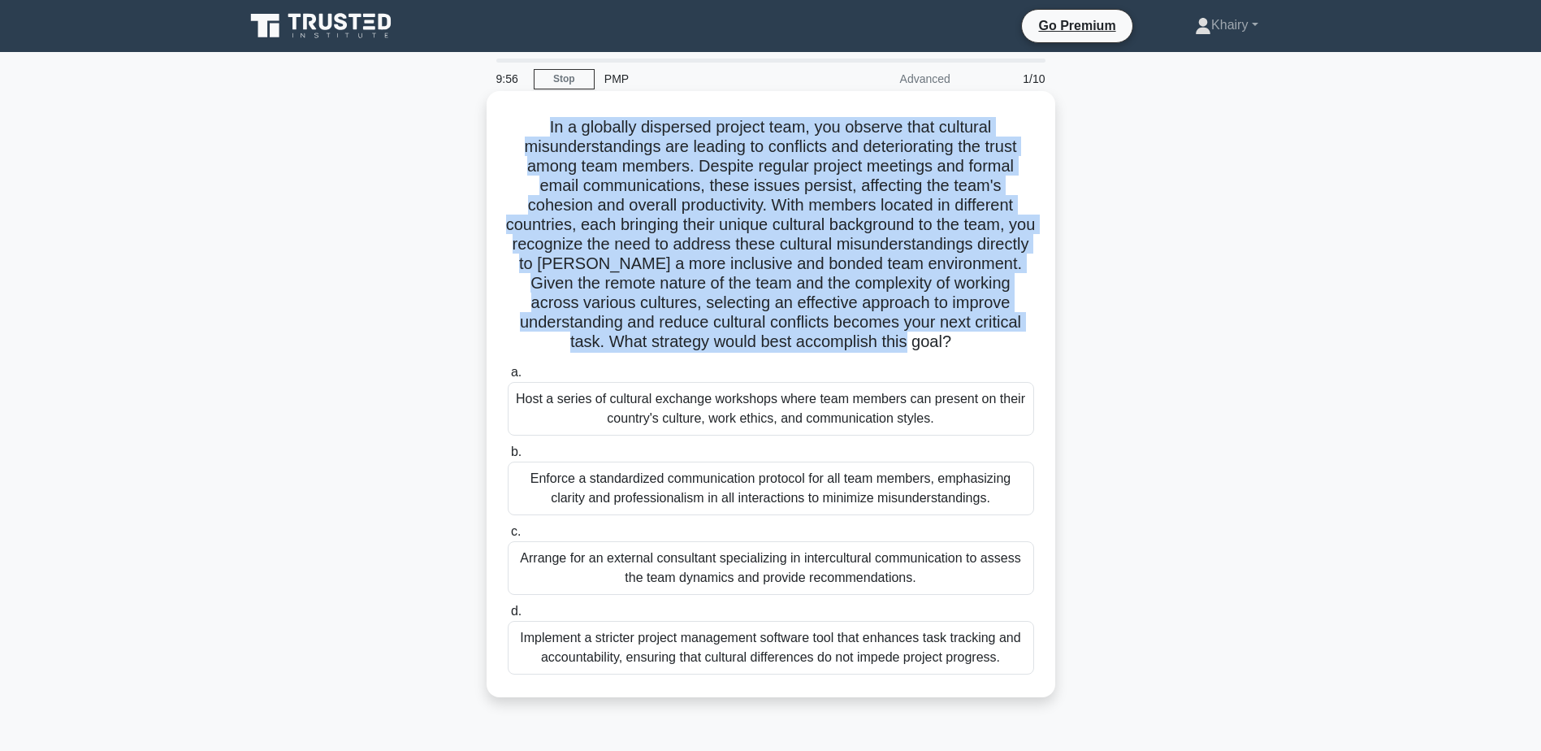
drag, startPoint x: 533, startPoint y: 118, endPoint x: 964, endPoint y: 347, distance: 488.5
click at [964, 347] on h5 "In a globally dispersed project team, you observe that cultural misunderstandin…" at bounding box center [771, 235] width 530 height 236
copy h5 "In a globally dispersed project team, you observe that cultural misunderstandin…"
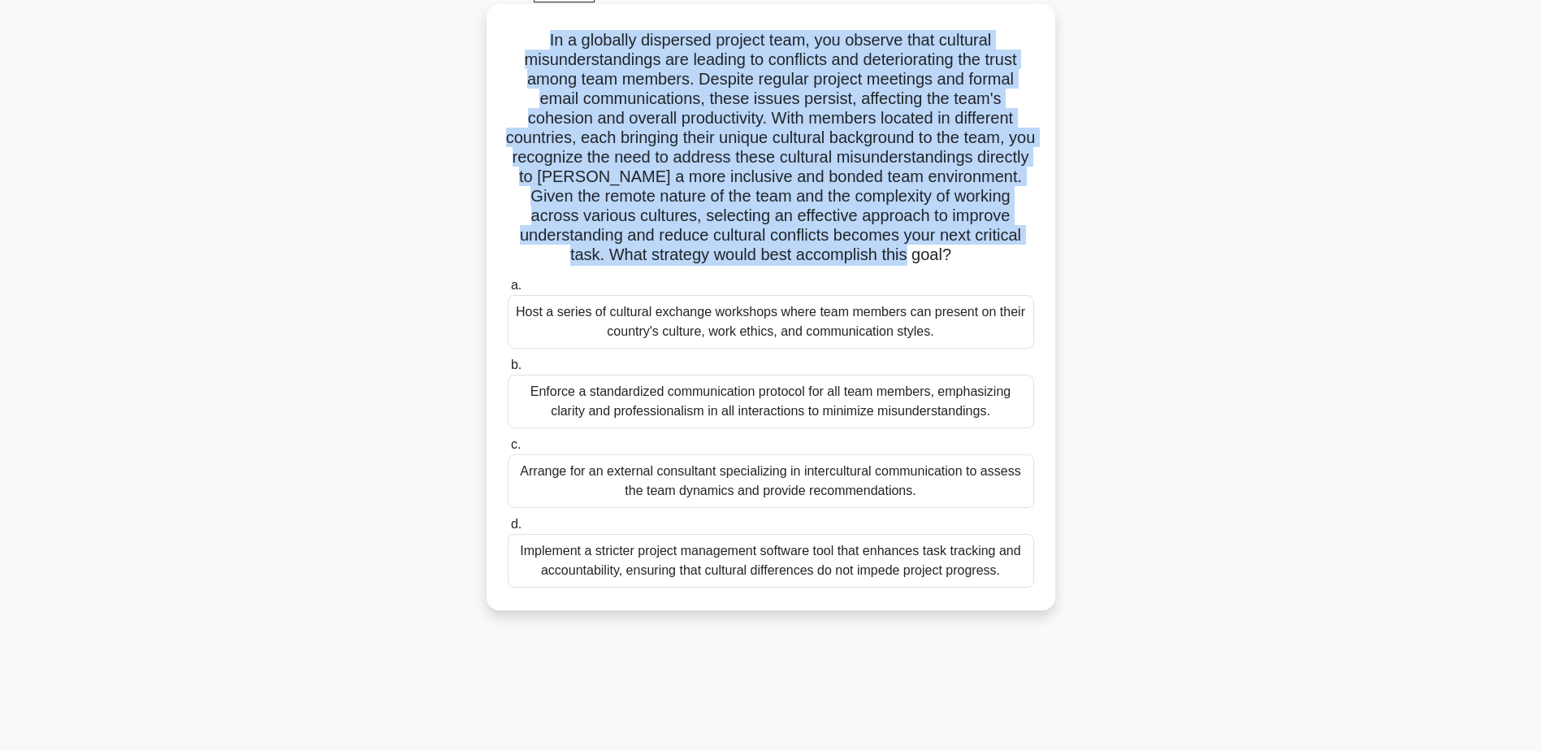
scroll to position [127, 0]
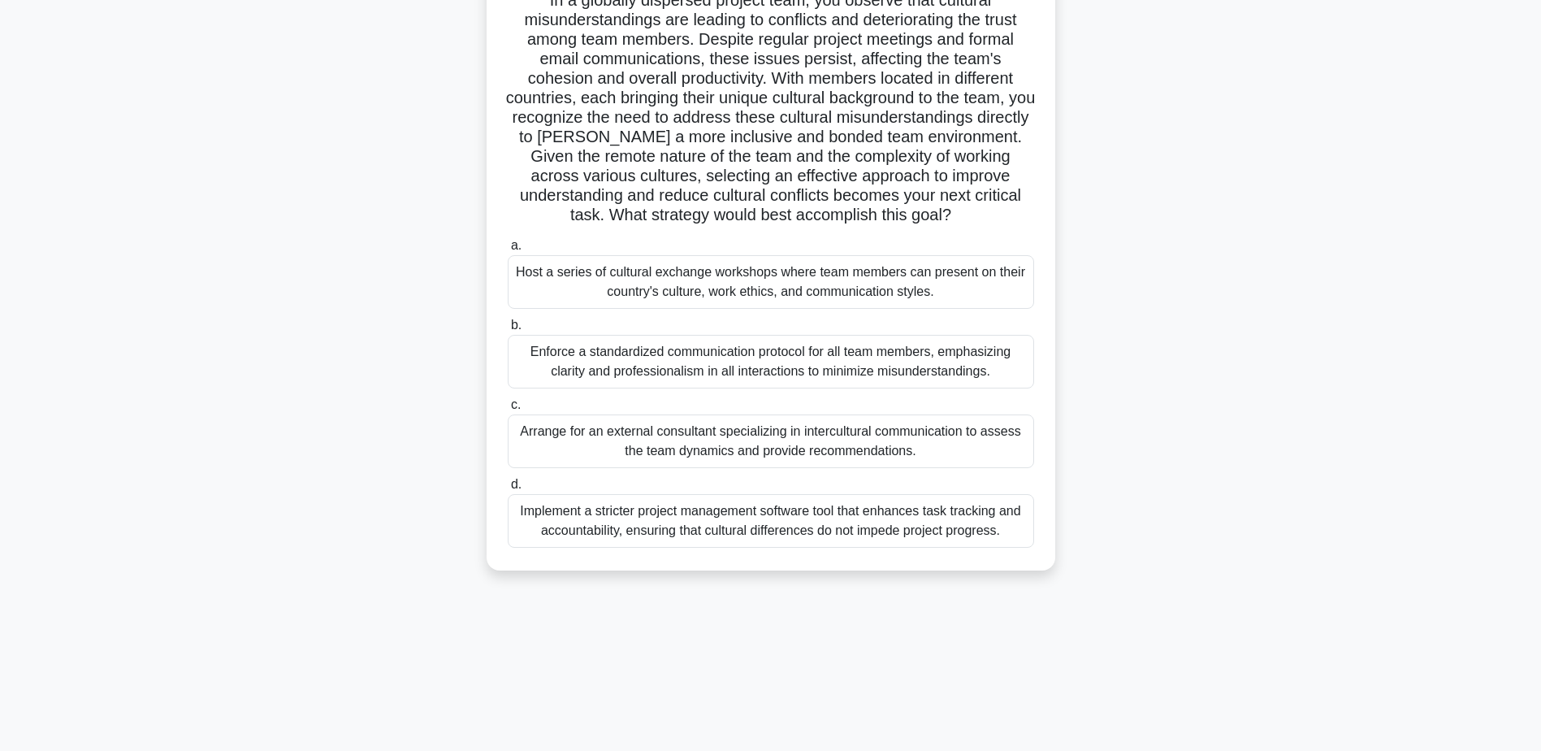
click at [678, 288] on div "Host a series of cultural exchange workshops where team members can present on …" at bounding box center [771, 282] width 526 height 54
click at [508, 251] on input "a. Host a series of cultural exchange workshops where team members can present …" at bounding box center [508, 245] width 0 height 11
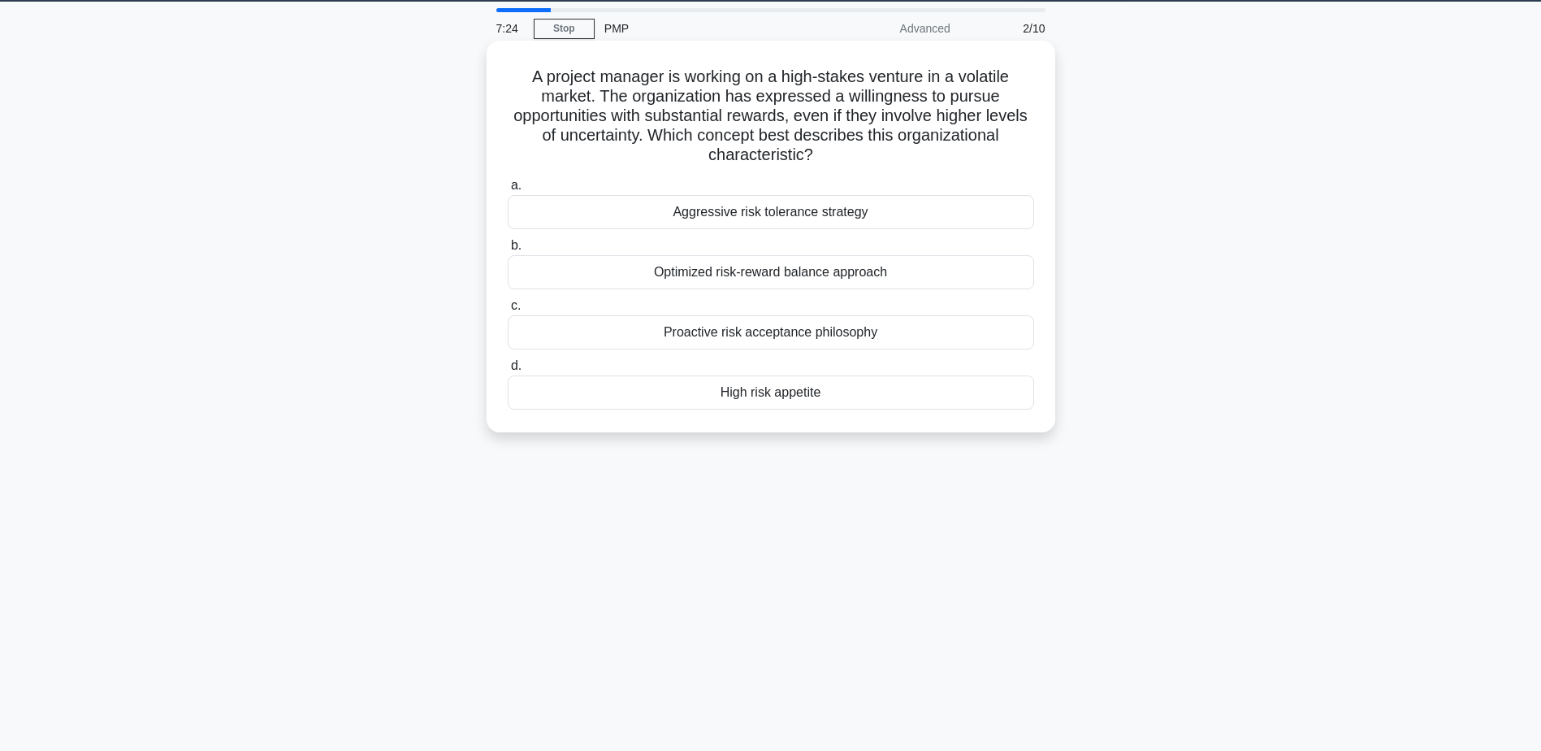
scroll to position [0, 0]
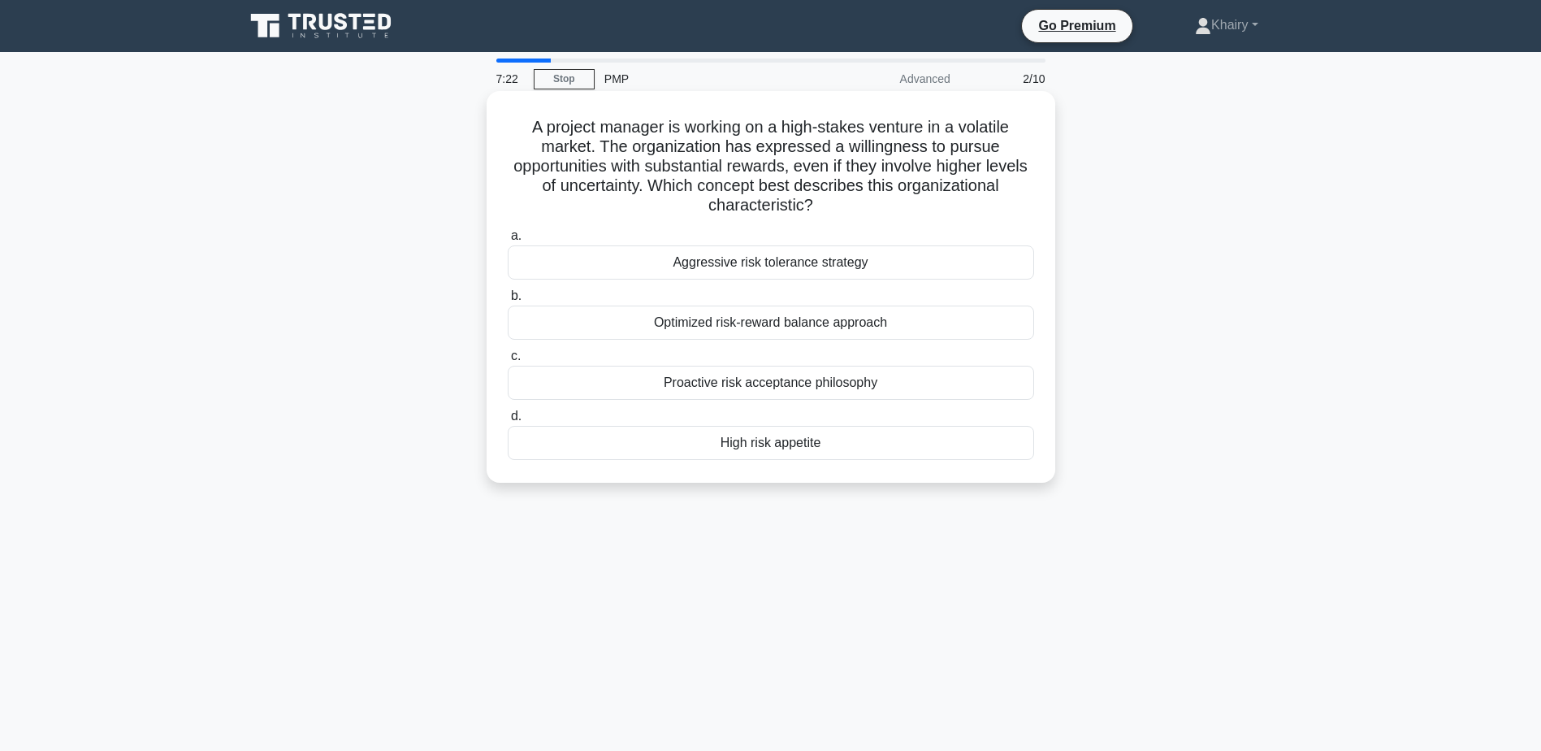
drag, startPoint x: 516, startPoint y: 116, endPoint x: 863, endPoint y: 197, distance: 356.3
click at [863, 197] on div "A project manager is working on a high-stakes venture in a volatile market. The…" at bounding box center [771, 286] width 556 height 379
copy h5 "A project manager is working on a high-stakes venture in a volatile market. The…"
click at [741, 445] on div "High risk appetite" at bounding box center [771, 443] width 526 height 34
click at [508, 422] on input "d. High risk appetite" at bounding box center [508, 416] width 0 height 11
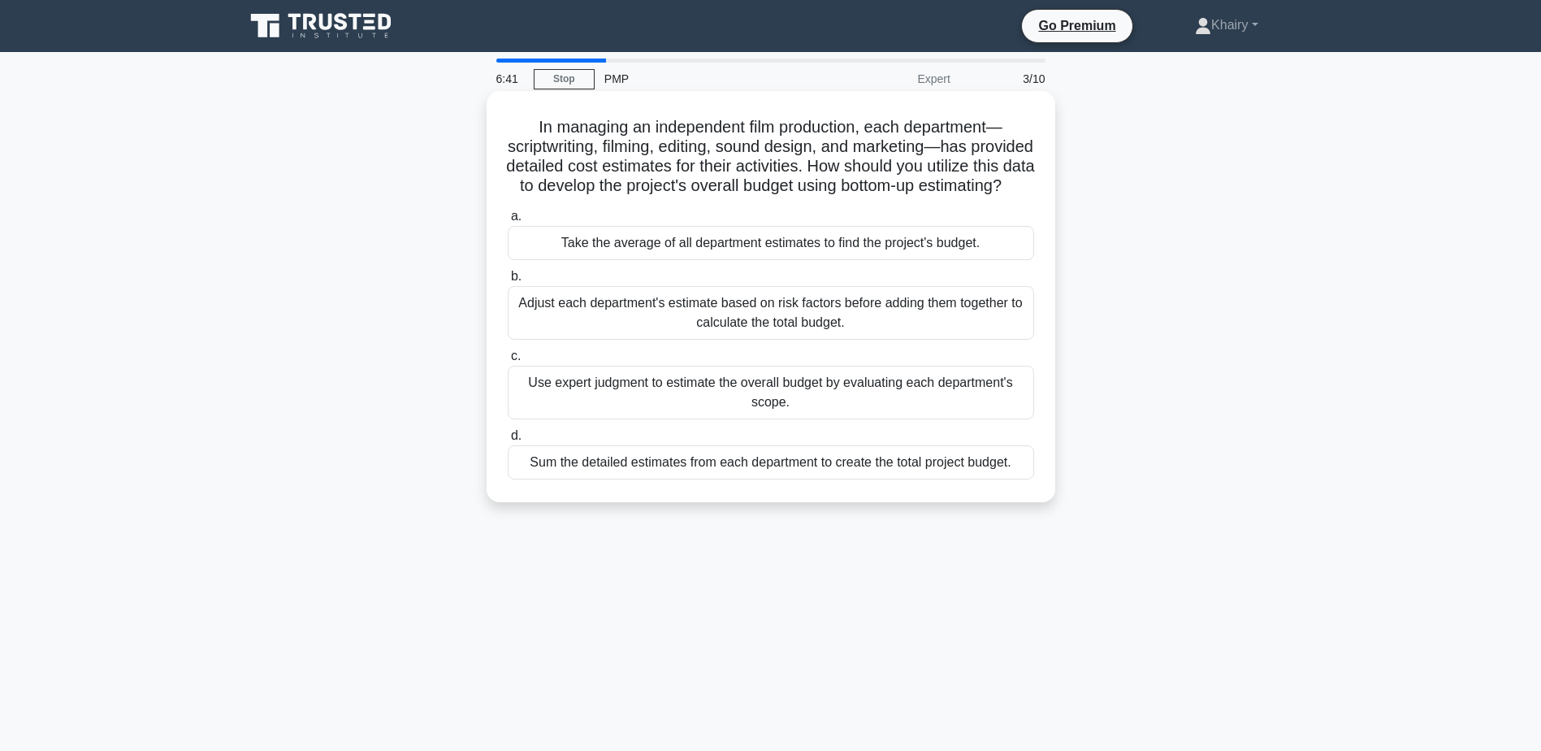
drag, startPoint x: 530, startPoint y: 122, endPoint x: 844, endPoint y: 202, distance: 324.6
click at [844, 197] on h5 "In managing an independent film production, each department—scriptwriting, film…" at bounding box center [771, 157] width 530 height 80
copy h5 "In managing an independent film production, each department—scriptwriting, film…"
click at [734, 479] on div "Sum the detailed estimates from each department to create the total project bud…" at bounding box center [771, 462] width 526 height 34
click at [508, 441] on input "d. Sum the detailed estimates from each department to create the total project …" at bounding box center [508, 436] width 0 height 11
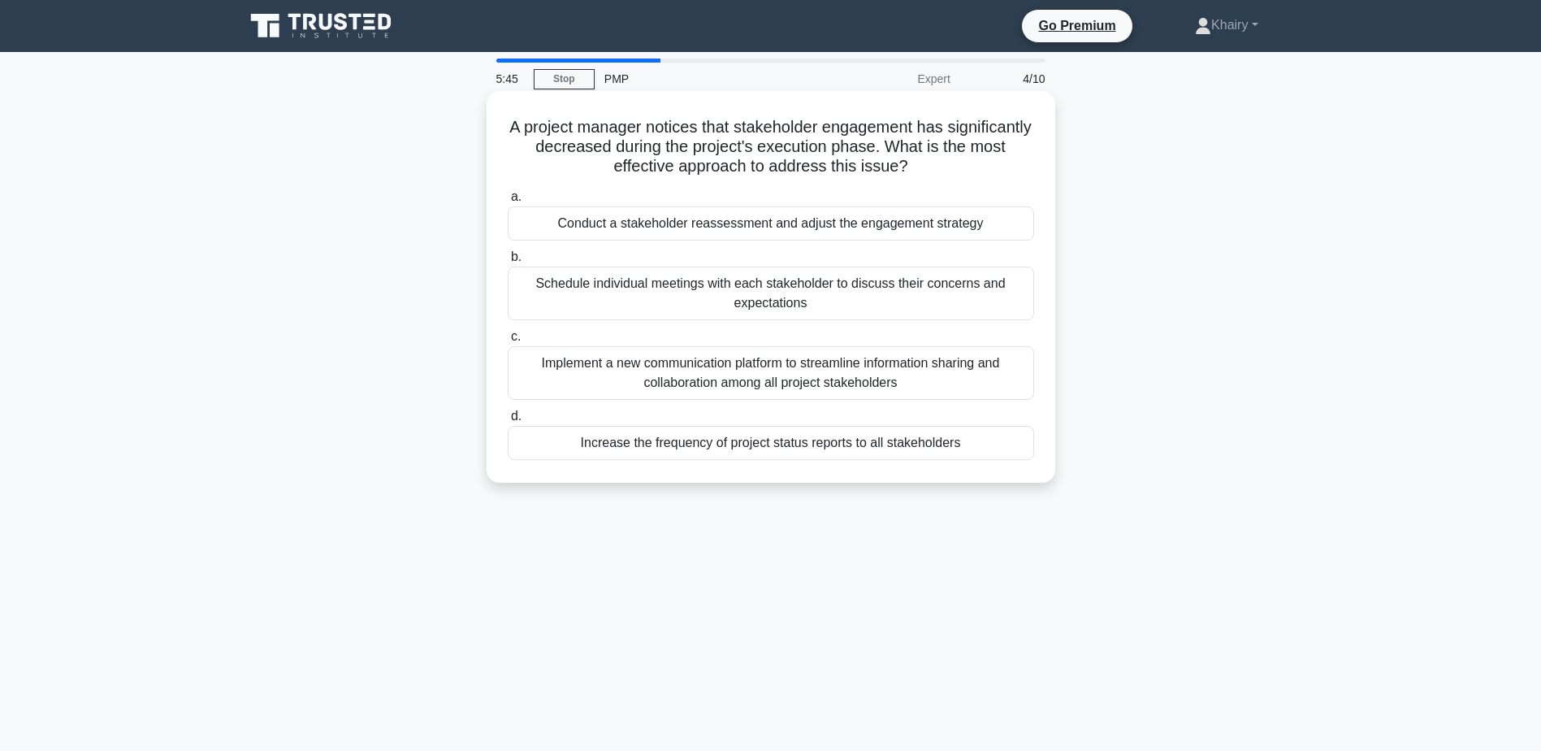
drag, startPoint x: 537, startPoint y: 125, endPoint x: 967, endPoint y: 158, distance: 431.0
click at [967, 158] on h5 "A project manager notices that stakeholder engagement has significantly decreas…" at bounding box center [771, 147] width 530 height 60
copy h5 "A project manager notices that stakeholder engagement has significantly decreas…"
click at [753, 298] on div "Schedule individual meetings with each stakeholder to discuss their concerns an…" at bounding box center [771, 293] width 526 height 54
click at [508, 262] on input "b. Schedule individual meetings with each stakeholder to discuss their concerns…" at bounding box center [508, 257] width 0 height 11
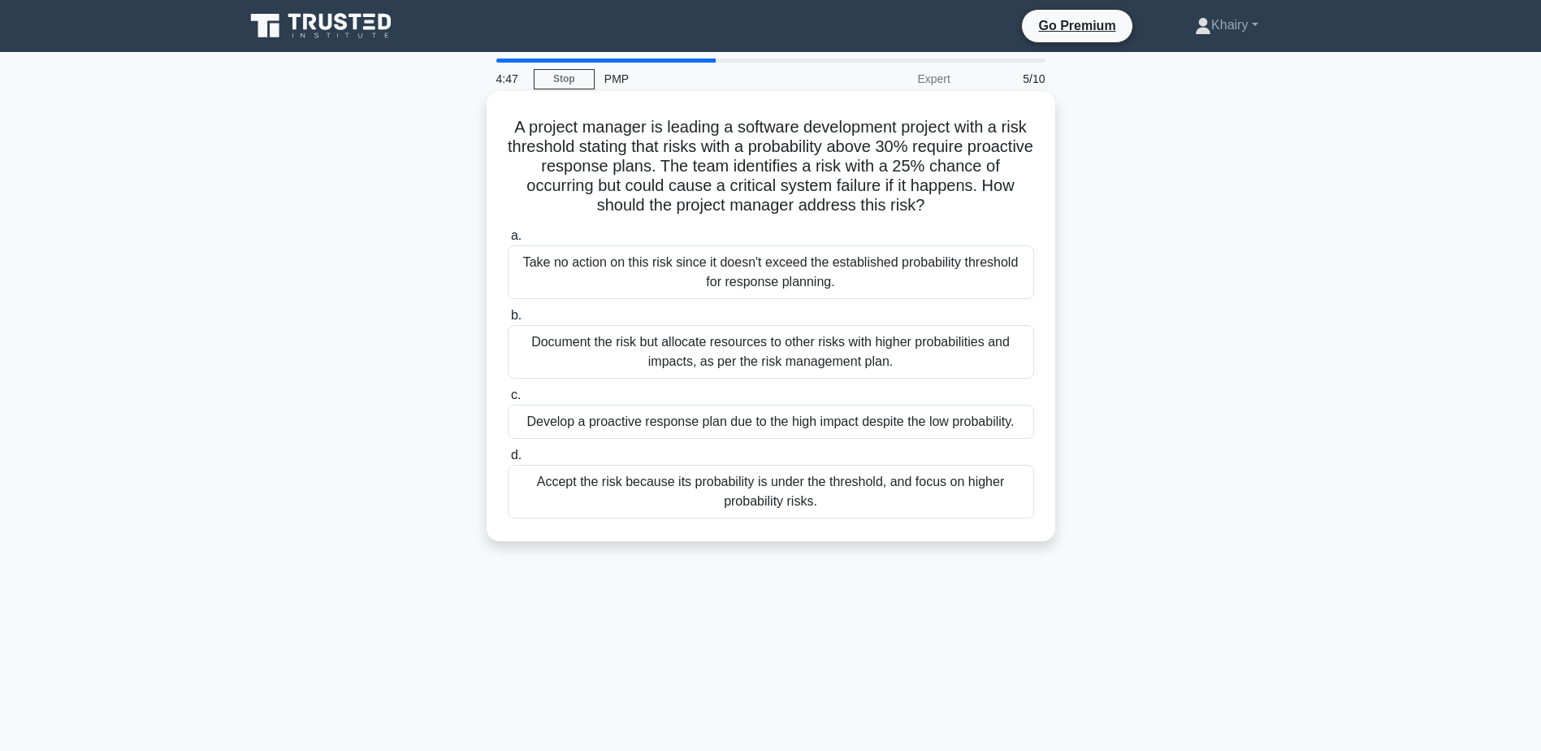
drag, startPoint x: 522, startPoint y: 115, endPoint x: 947, endPoint y: 199, distance: 433.9
click at [947, 199] on h5 "A project manager is leading a software development project with a risk thresho…" at bounding box center [771, 166] width 530 height 99
copy h5 "A project manager is leading a software development project with a risk thresho…"
click at [708, 273] on div "Take no action on this risk since it doesn't exceed the established probability…" at bounding box center [771, 272] width 526 height 54
click at [508, 241] on input "a. Take no action on this risk since it doesn't exceed the established probabil…" at bounding box center [508, 236] width 0 height 11
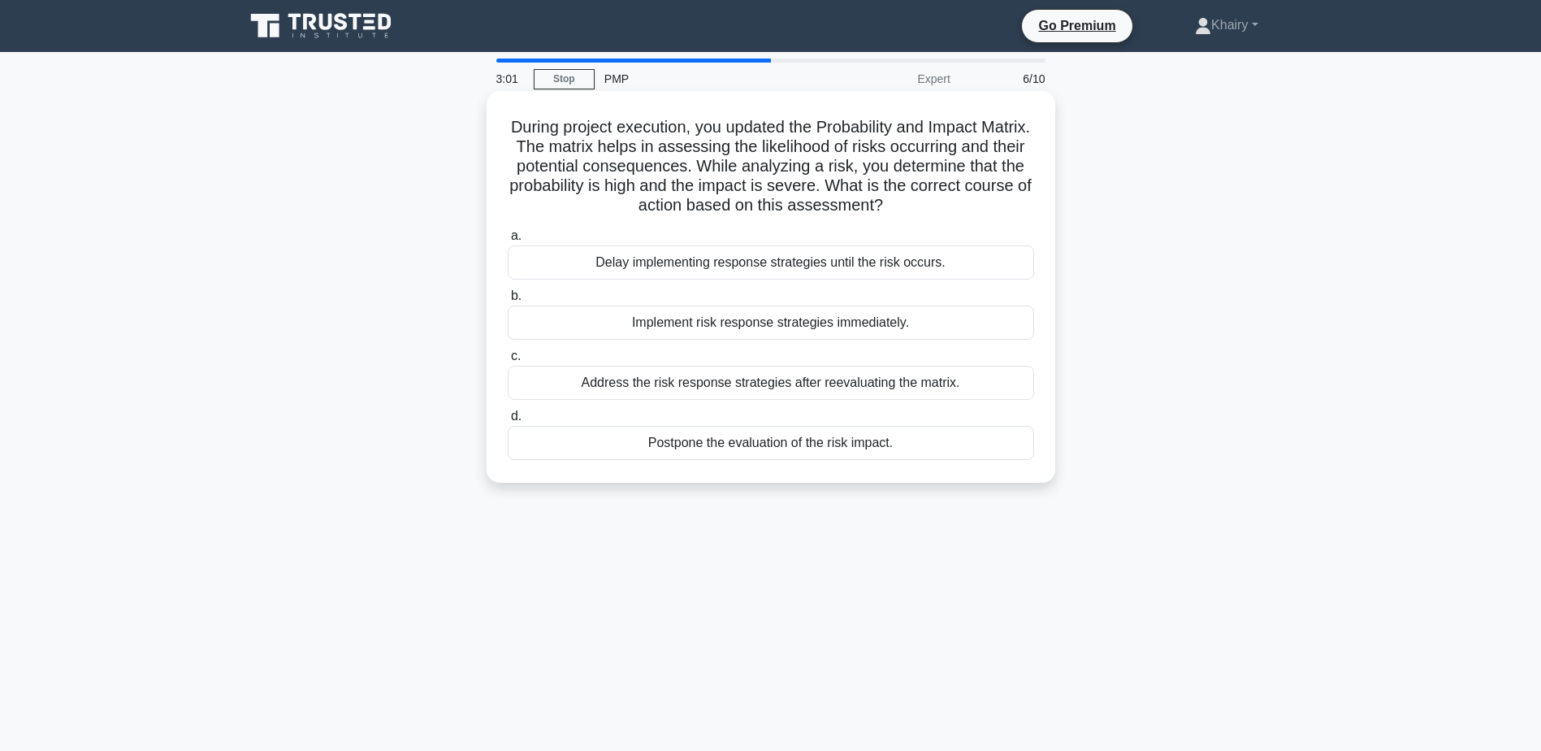
drag, startPoint x: 522, startPoint y: 122, endPoint x: 979, endPoint y: 206, distance: 464.4
click at [979, 206] on h5 "During project execution, you updated the Probability and Impact Matrix. The ma…" at bounding box center [771, 166] width 530 height 99
copy h5 "During project execution, you updated the Probability and Impact Matrix. The ma…"
click at [684, 325] on div "Implement risk response strategies immediately." at bounding box center [771, 322] width 526 height 34
click at [508, 301] on input "b. Implement risk response strategies immediately." at bounding box center [508, 296] width 0 height 11
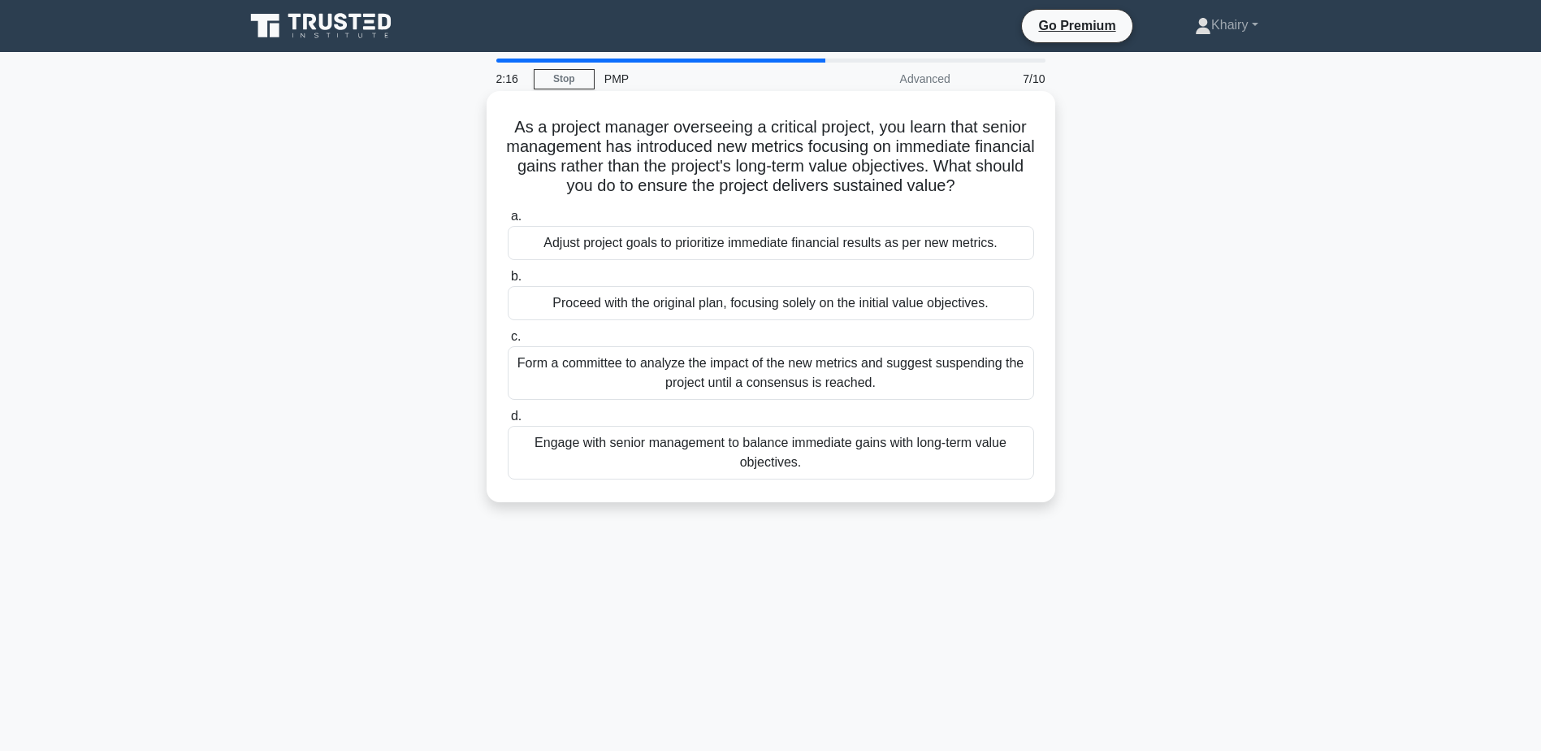
drag, startPoint x: 513, startPoint y: 121, endPoint x: 1014, endPoint y: 186, distance: 504.7
click at [1014, 186] on h5 "As a project manager overseeing a critical project, you learn that senior manag…" at bounding box center [771, 157] width 530 height 80
copy h5 "As a project manager overseeing a critical project, you learn that senior manag…"
click at [742, 457] on div "Engage with senior management to balance immediate gains with long-term value o…" at bounding box center [771, 453] width 526 height 54
click at [508, 422] on input "d. Engage with senior management to balance immediate gains with long-term valu…" at bounding box center [508, 416] width 0 height 11
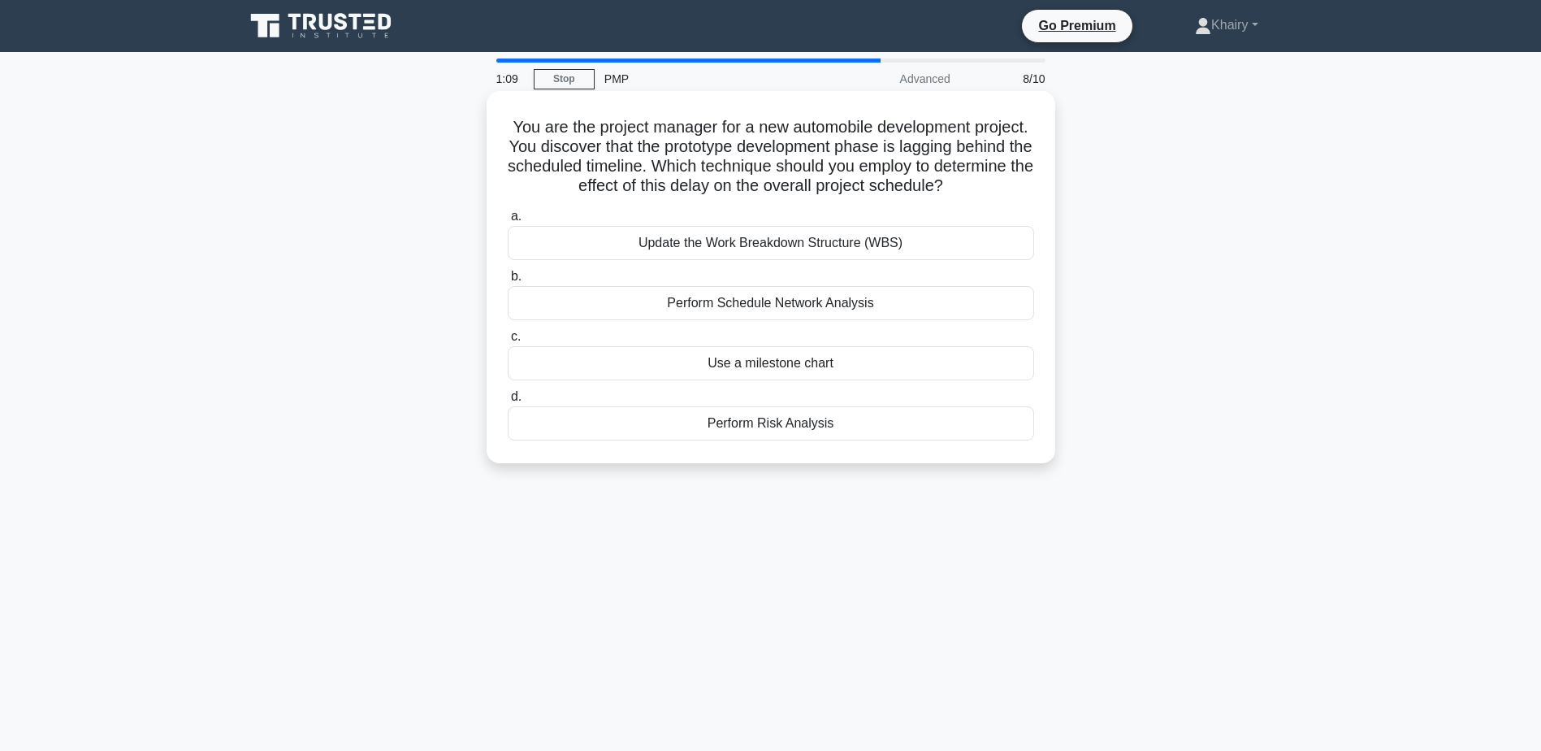
drag, startPoint x: 528, startPoint y: 122, endPoint x: 1024, endPoint y: 179, distance: 498.9
click at [1024, 179] on h5 "You are the project manager for a new automobile development project. You disco…" at bounding box center [771, 157] width 530 height 80
copy h5 "You are the project manager for a new automobile development project. You disco…"
click at [709, 301] on div "Perform Schedule Network Analysis" at bounding box center [771, 303] width 526 height 34
click at [508, 282] on input "b. Perform Schedule Network Analysis" at bounding box center [508, 276] width 0 height 11
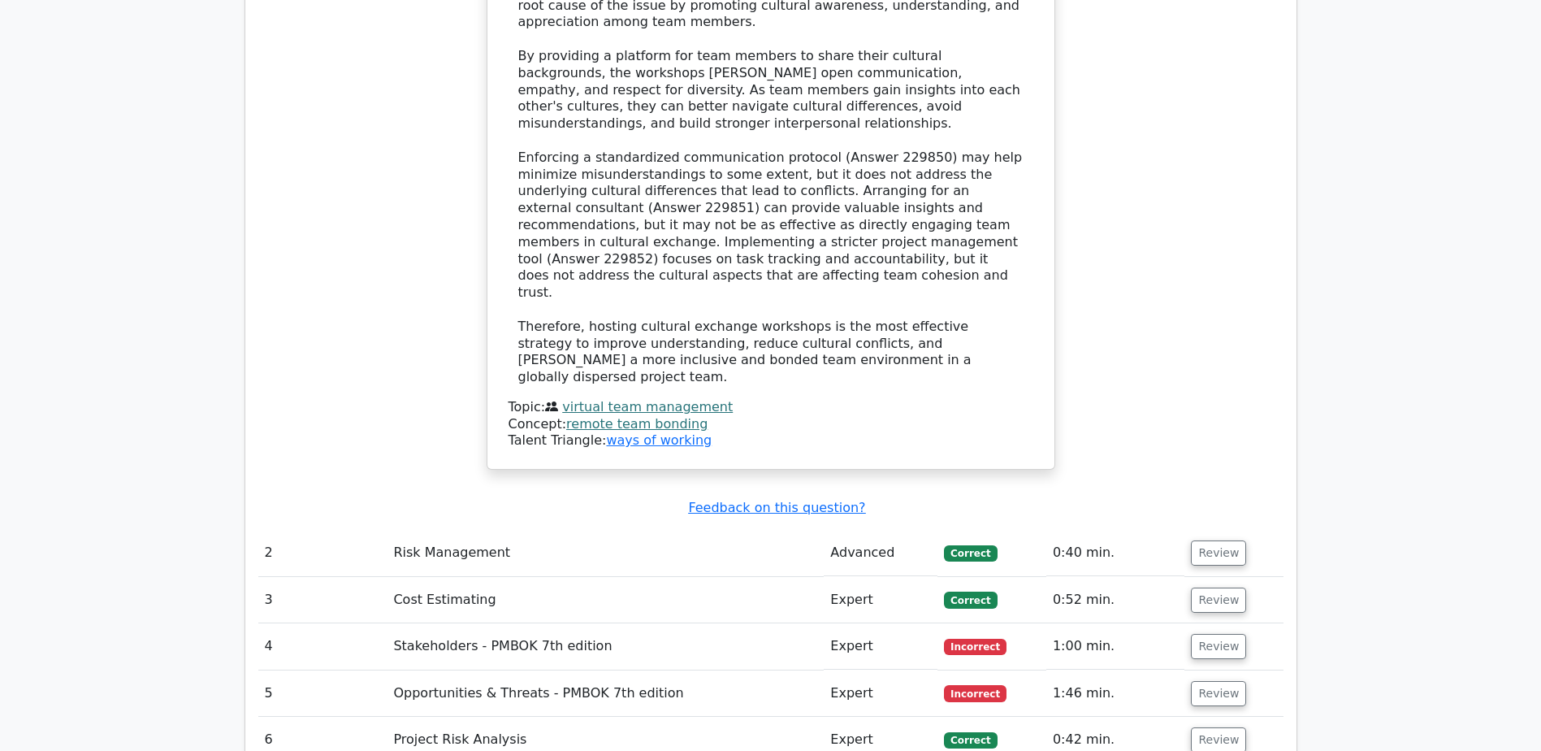
scroll to position [2275, 0]
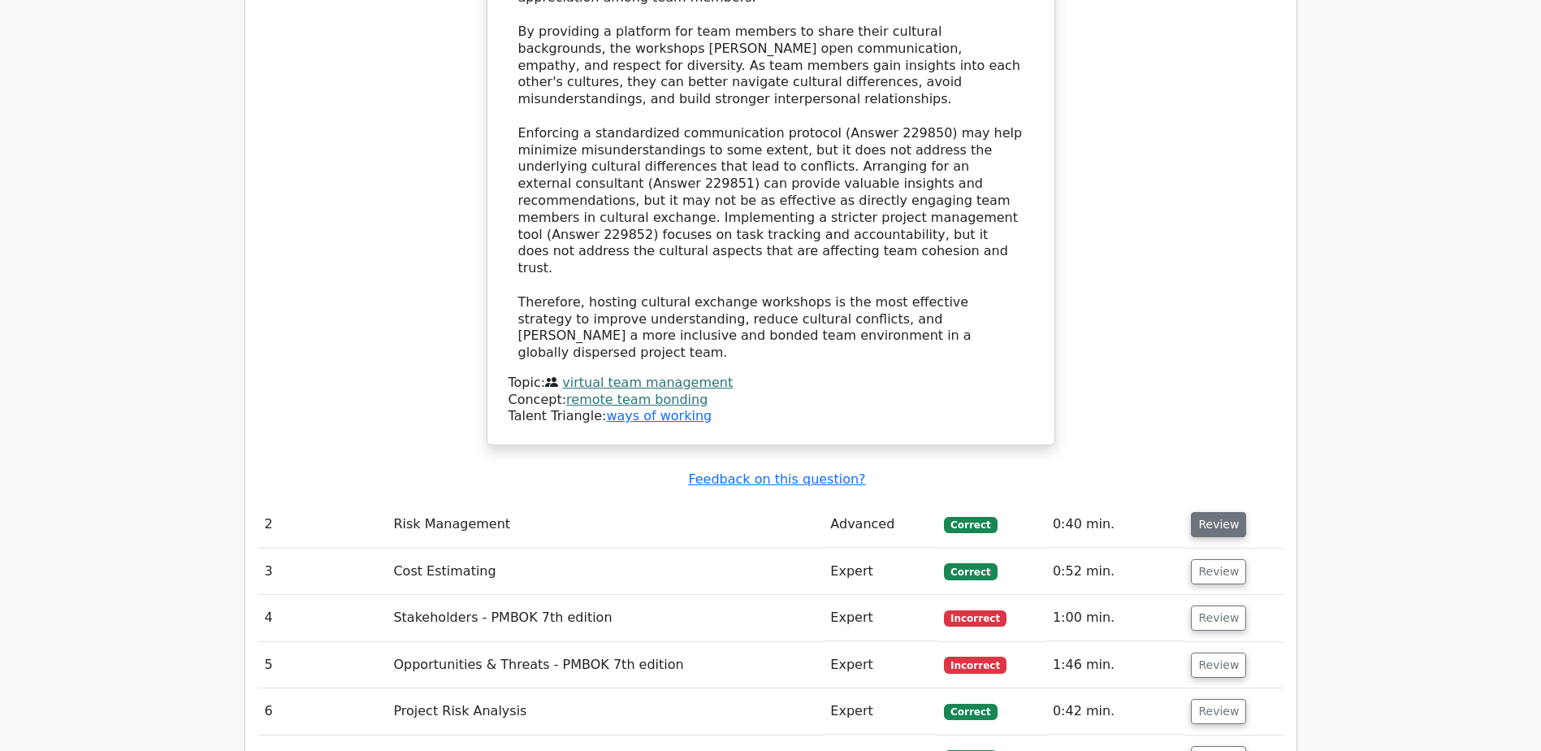
click at [1220, 512] on button "Review" at bounding box center [1218, 524] width 55 height 25
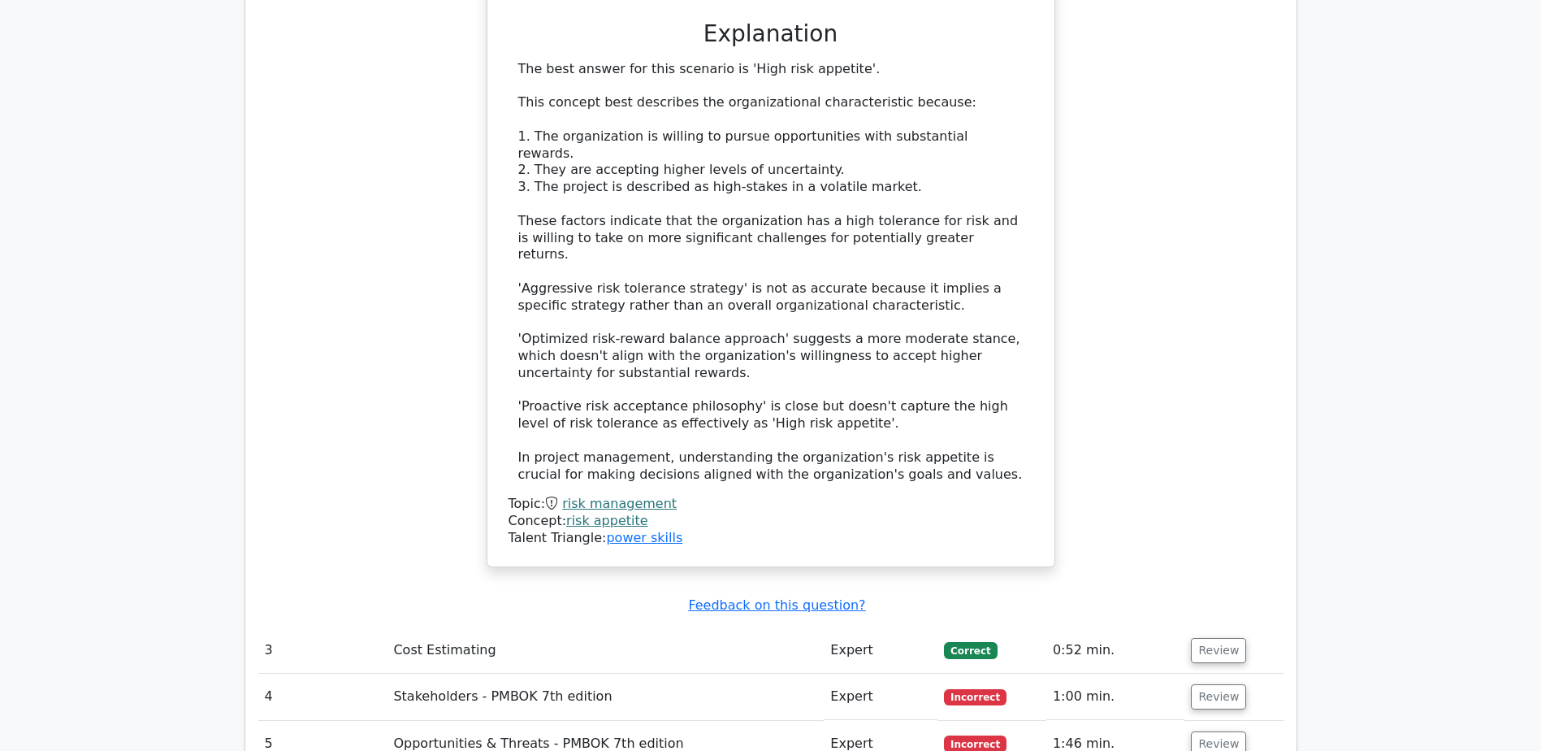
scroll to position [3250, 0]
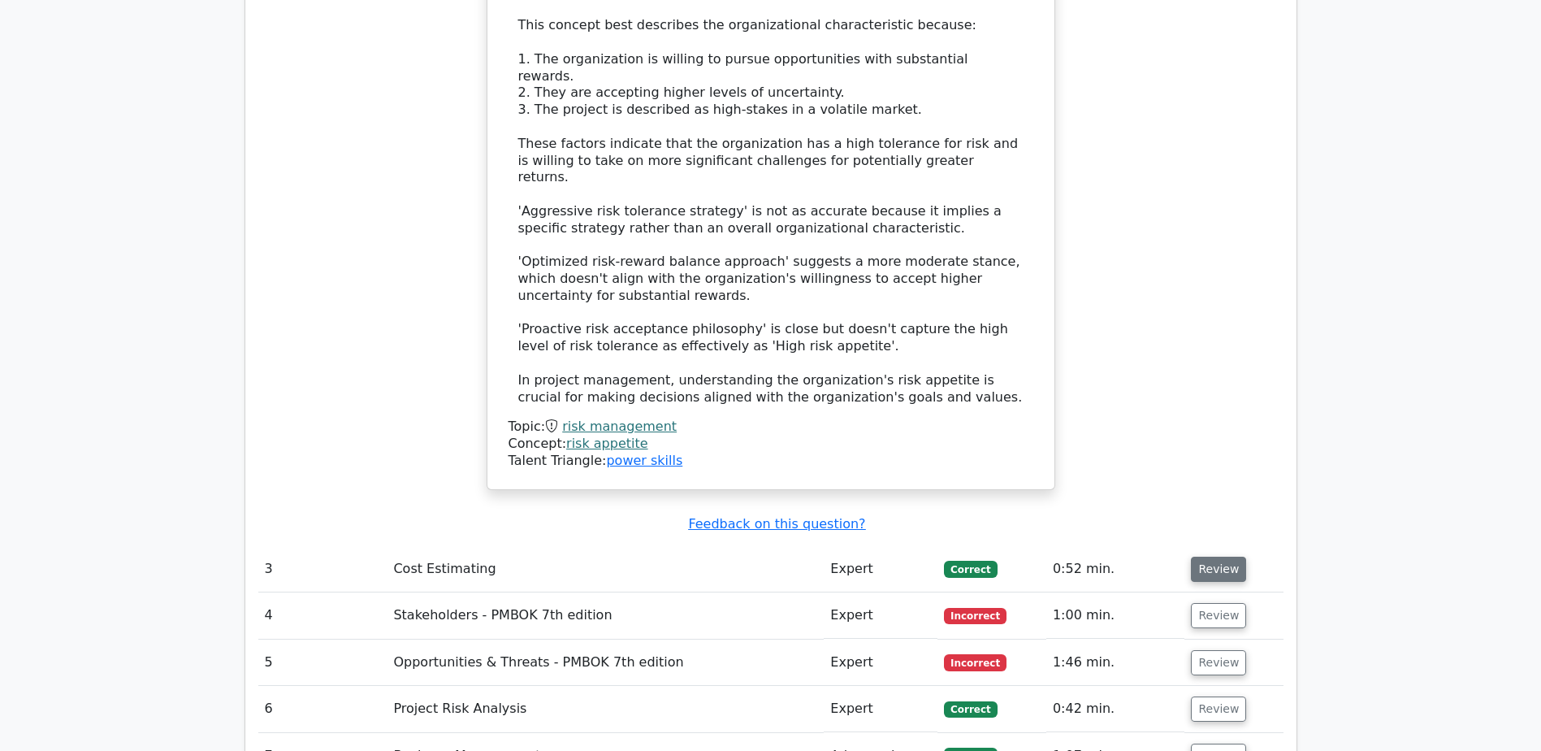
click at [1207, 557] on button "Review" at bounding box center [1218, 569] width 55 height 25
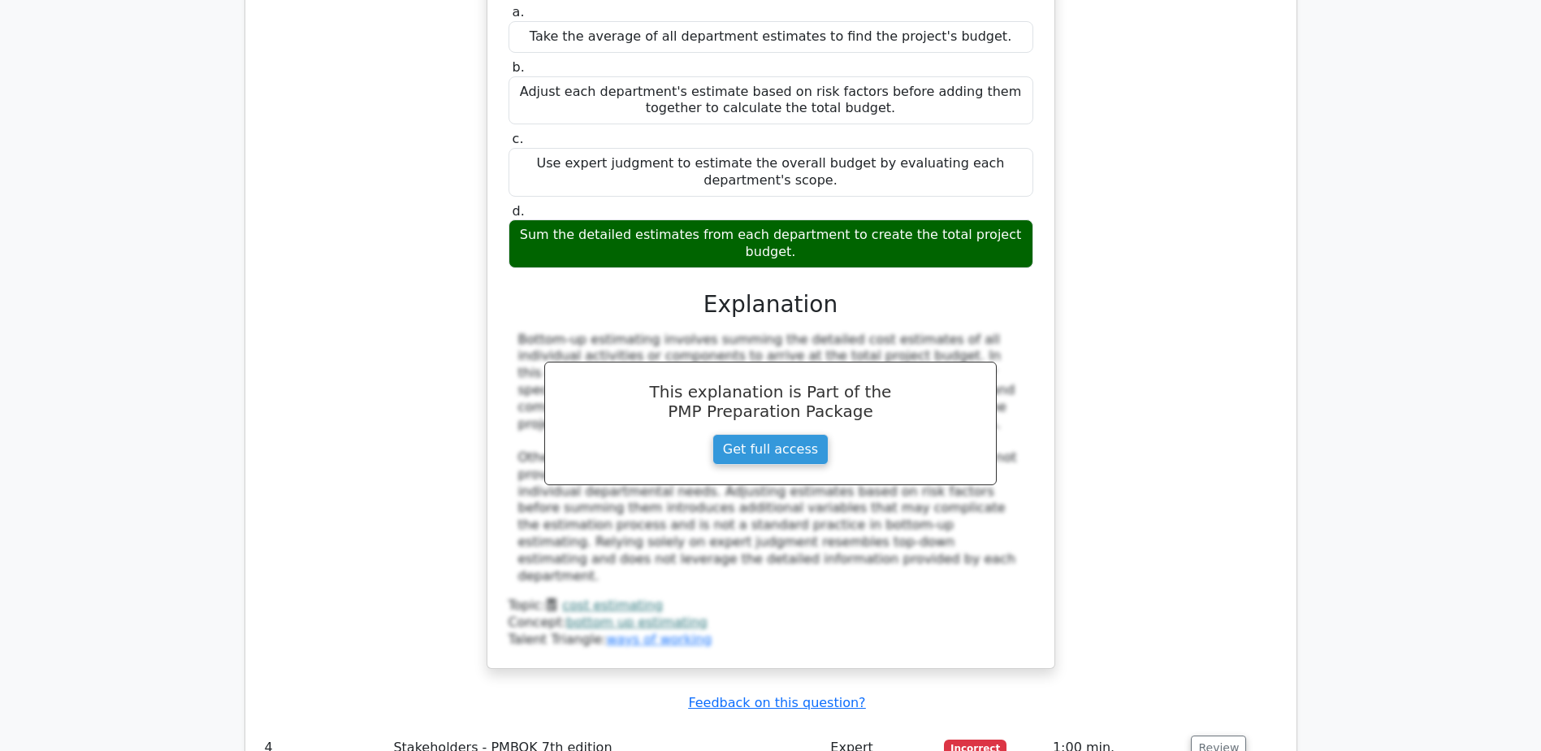
scroll to position [4144, 0]
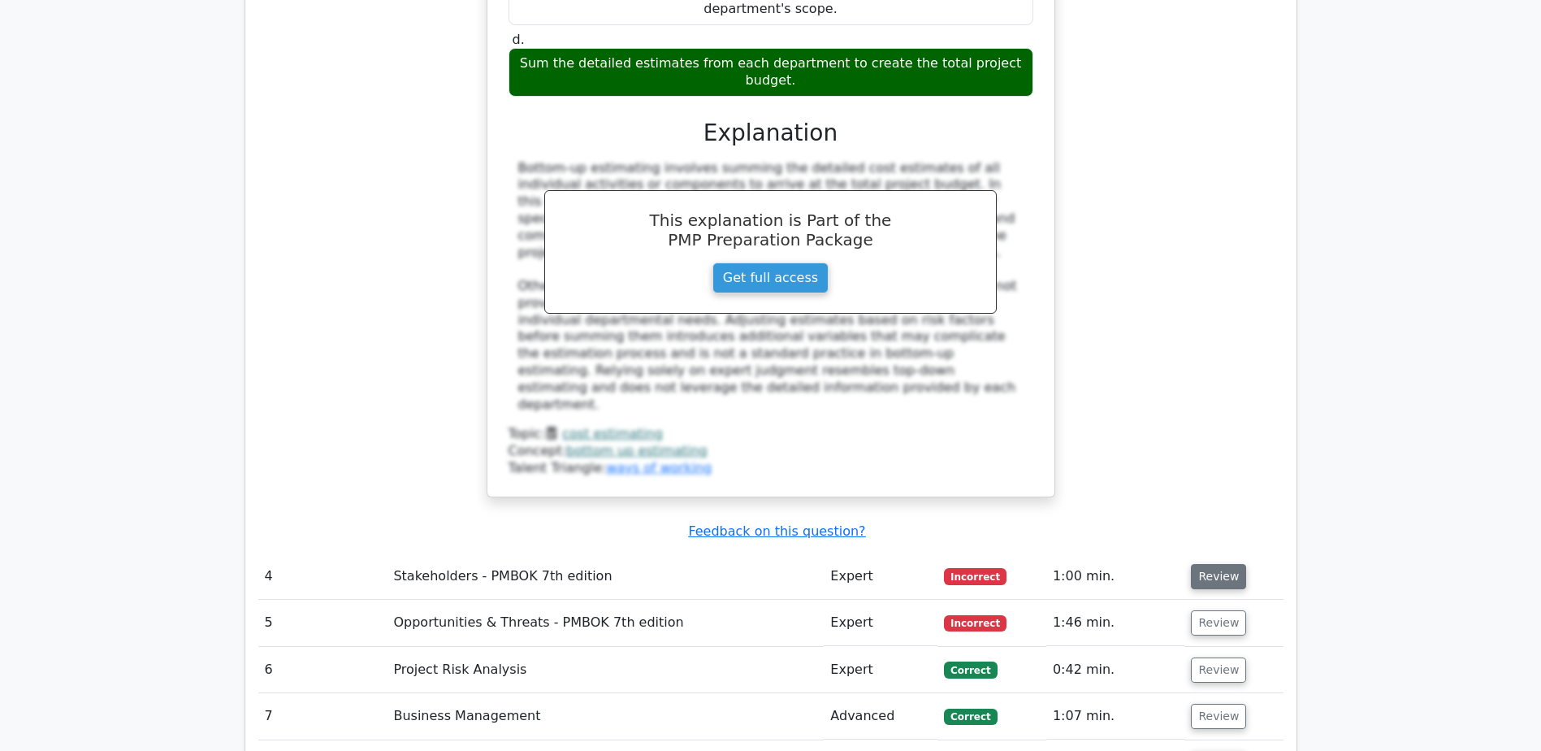
click at [1206, 564] on button "Review" at bounding box center [1218, 576] width 55 height 25
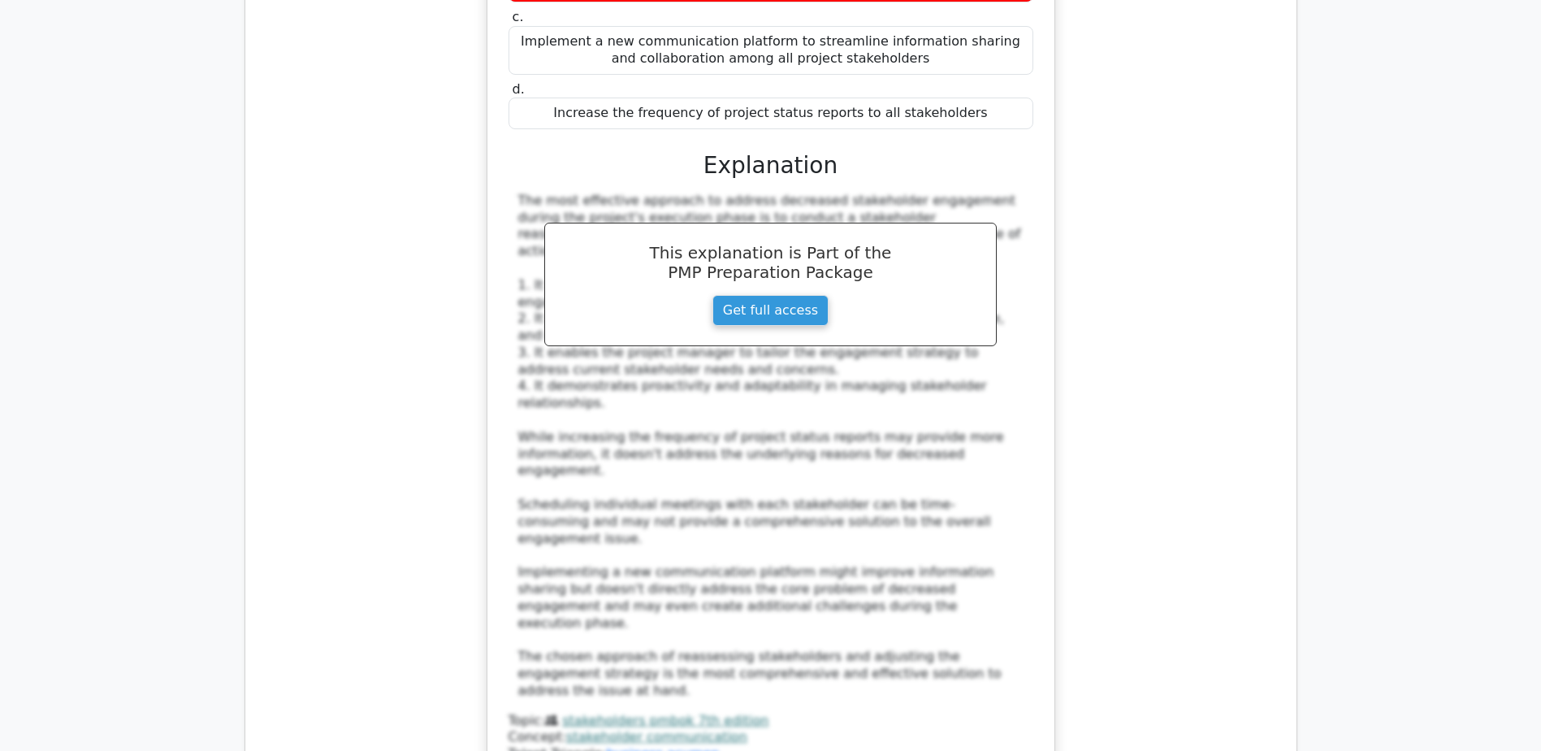
scroll to position [4956, 0]
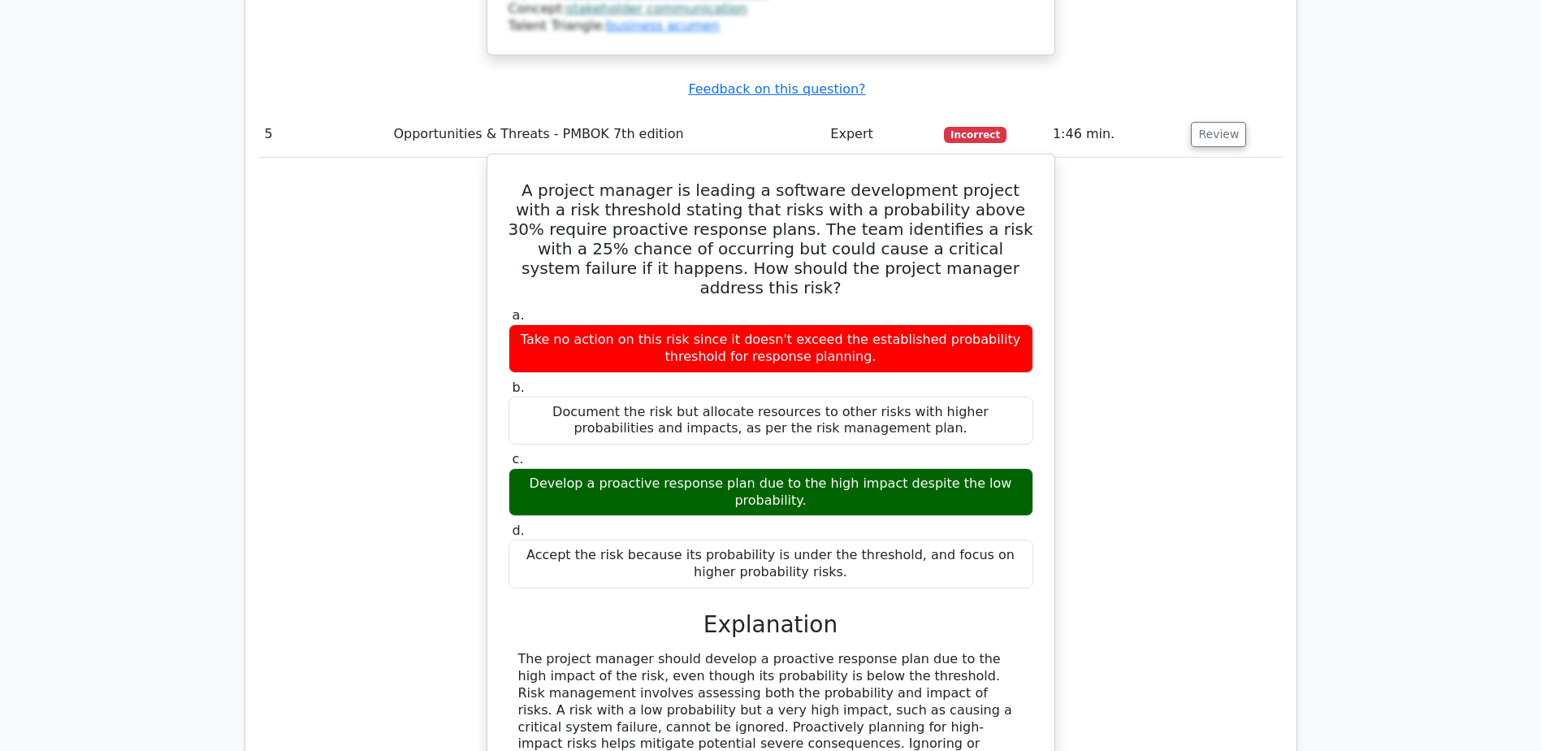
scroll to position [5687, 0]
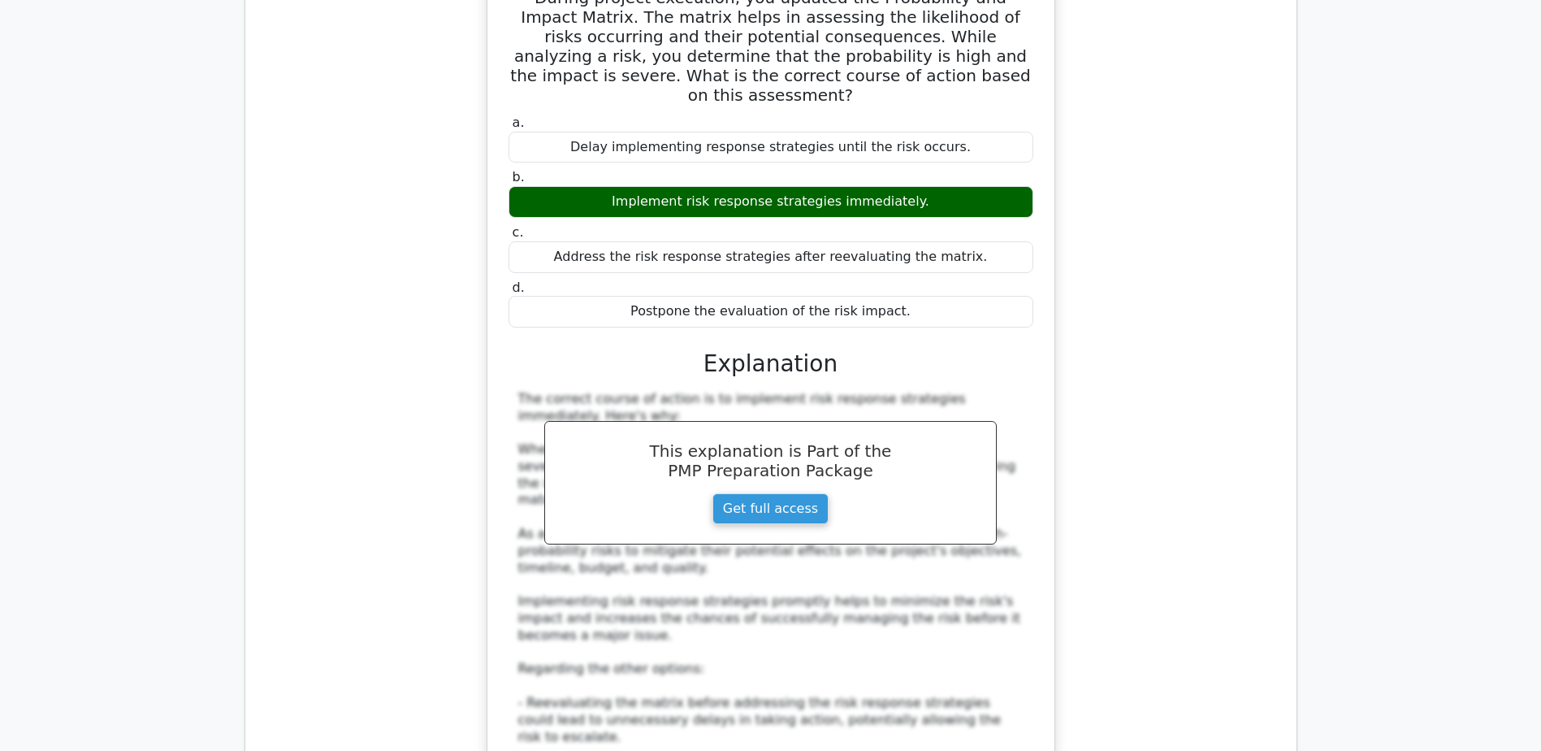
scroll to position [6744, 0]
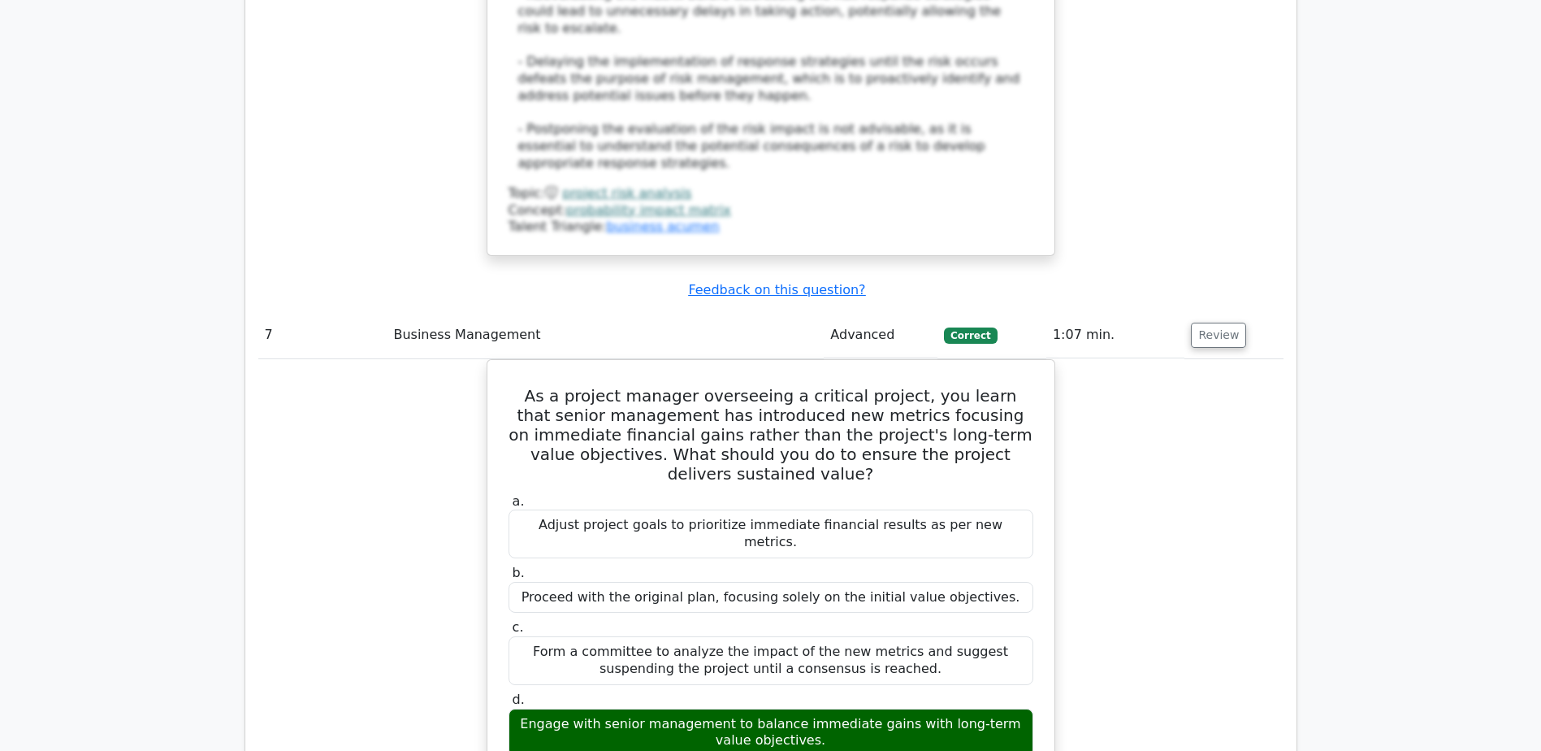
scroll to position [7394, 0]
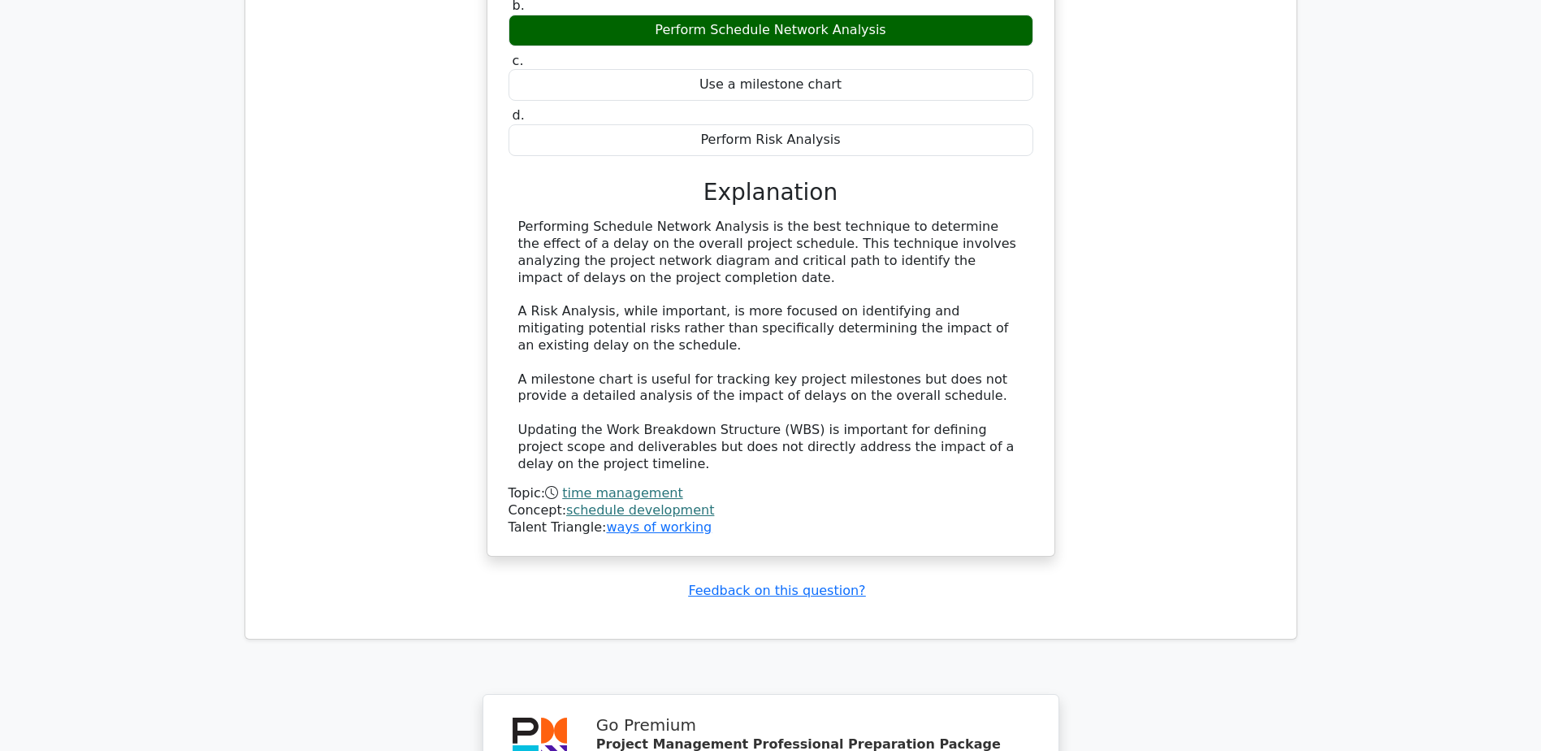
scroll to position [8897, 0]
